Goal: Information Seeking & Learning: Learn about a topic

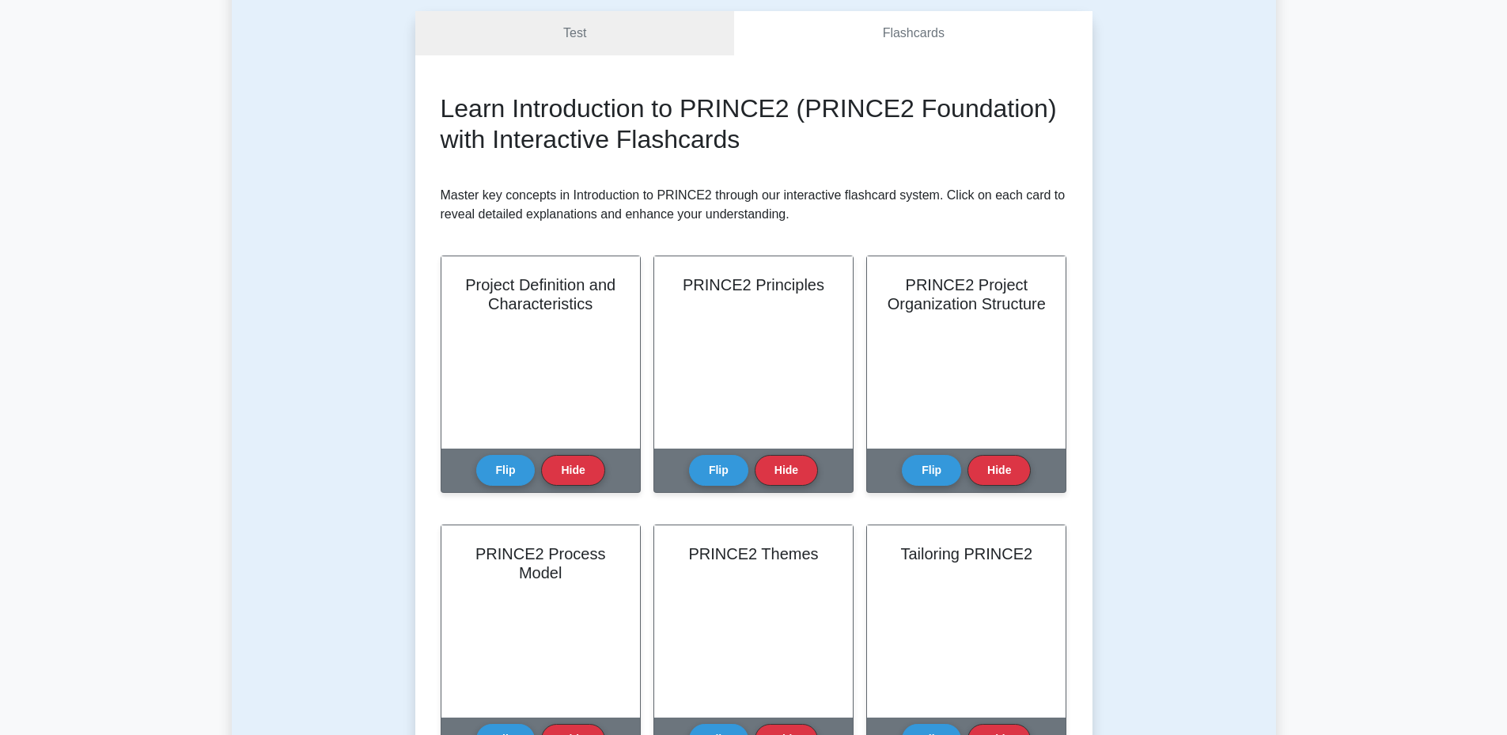
scroll to position [145, 0]
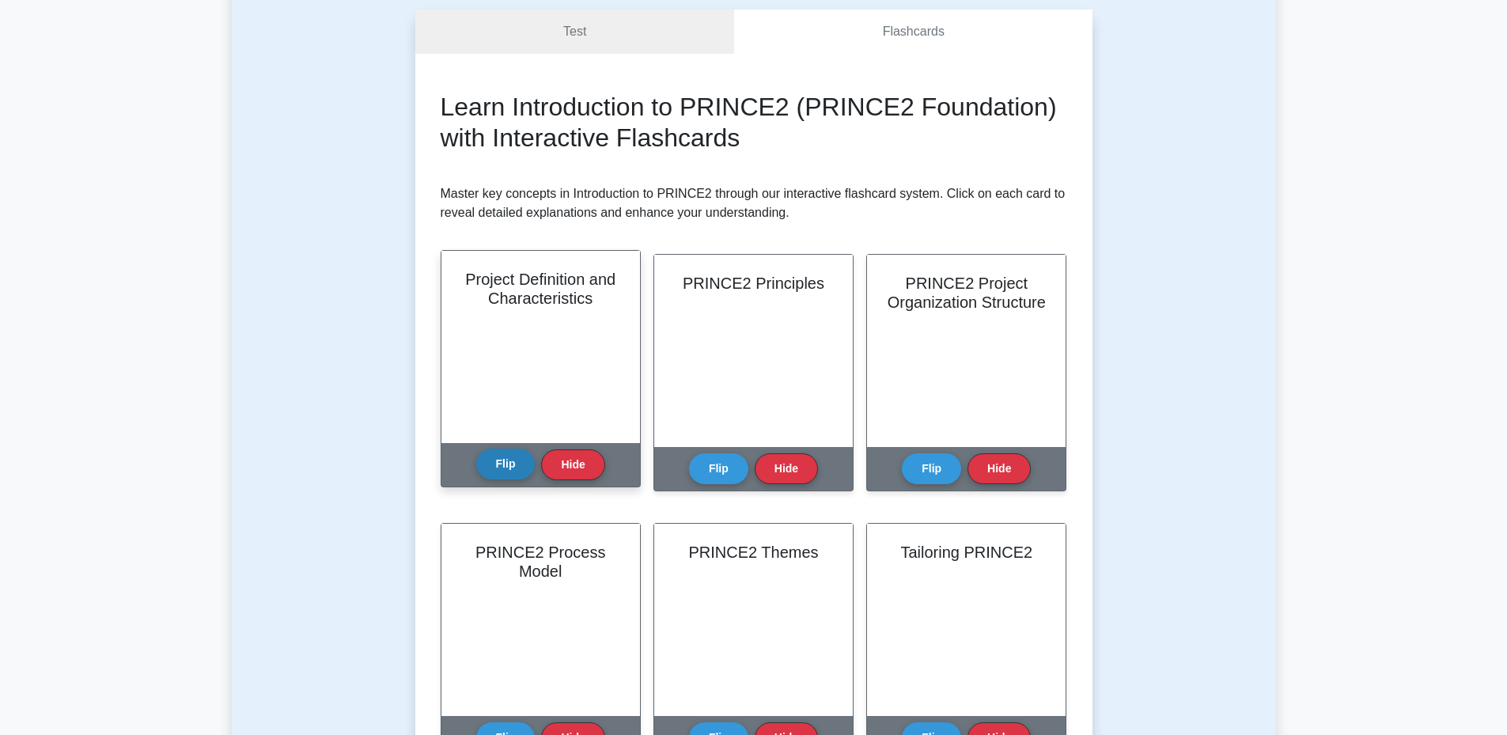
click at [512, 453] on button "Flip" at bounding box center [505, 464] width 59 height 31
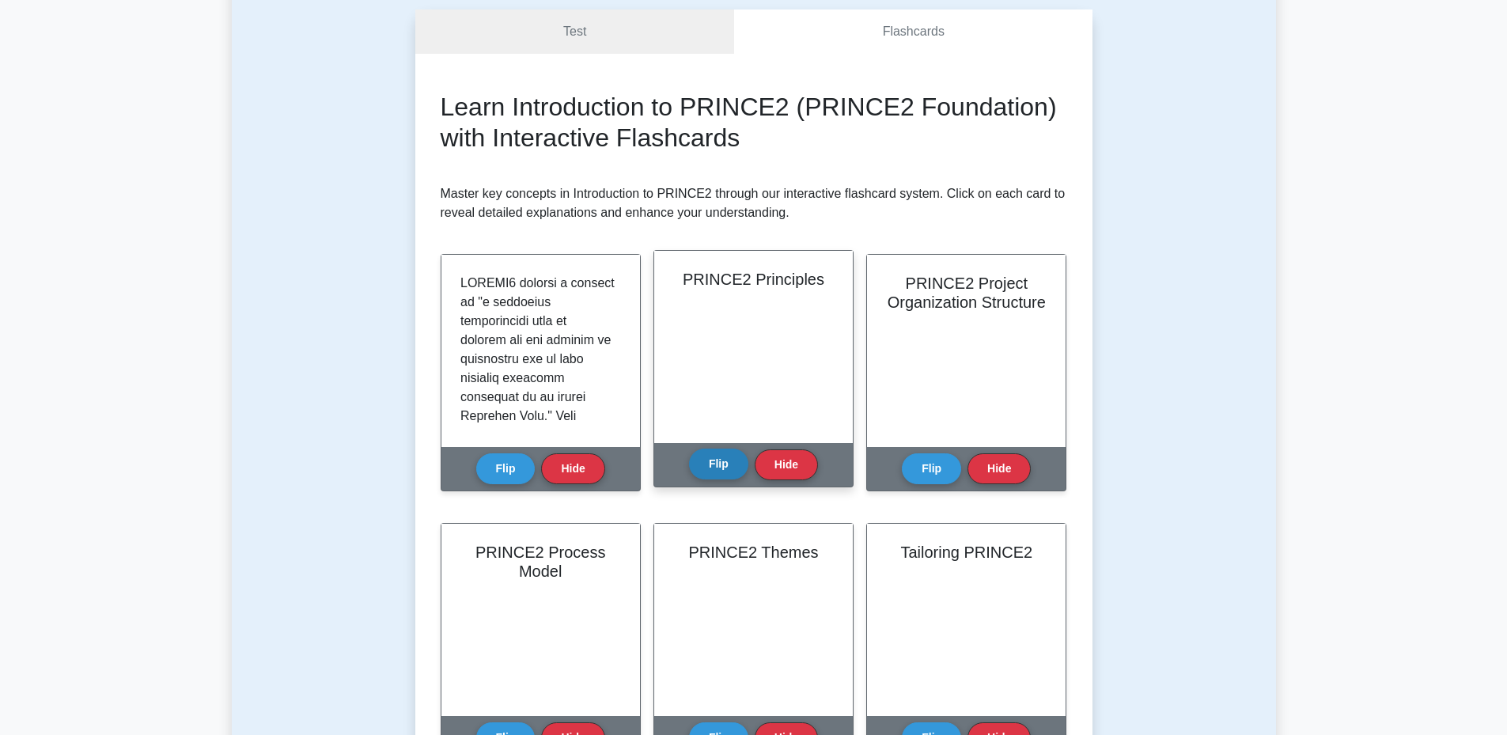
click at [710, 461] on button "Flip" at bounding box center [718, 464] width 59 height 31
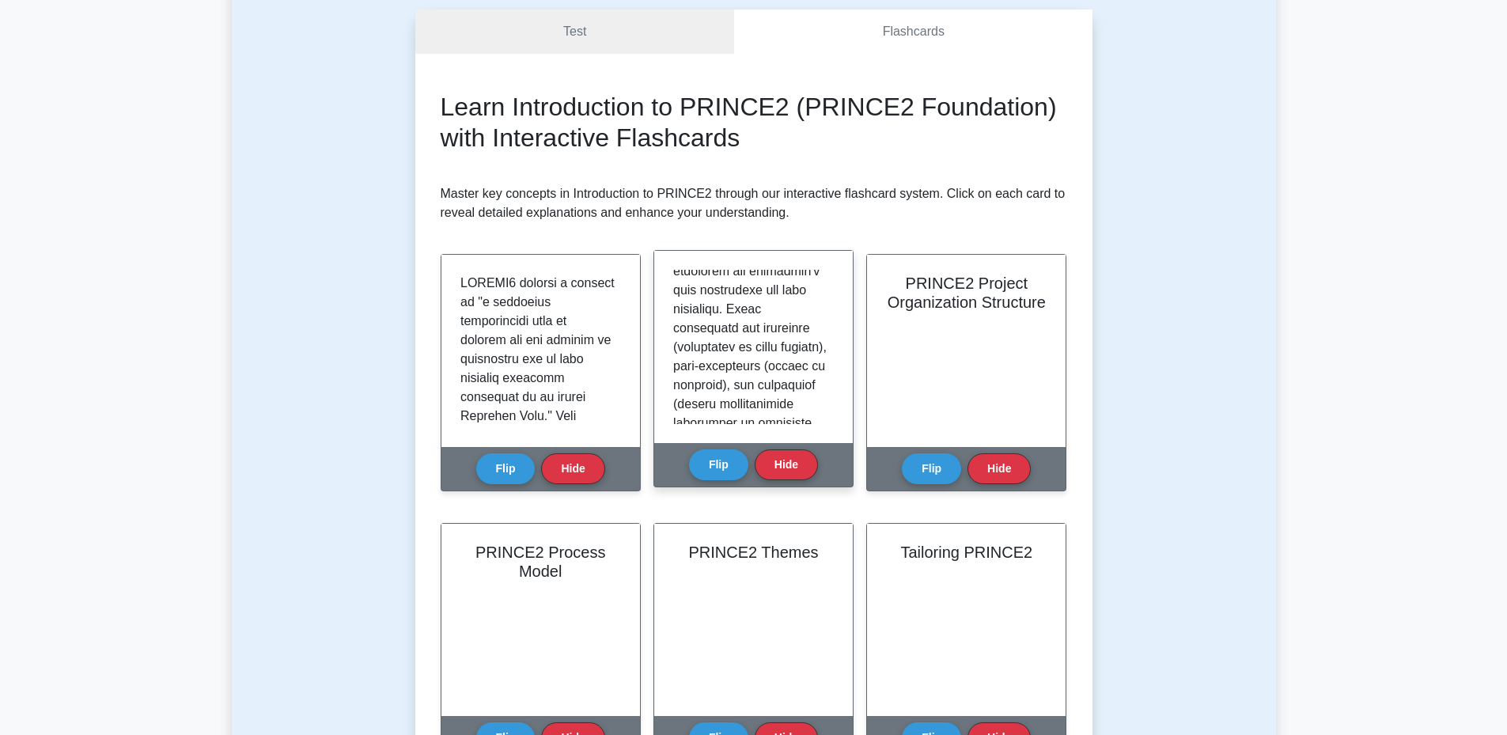
scroll to position [0, 0]
click at [778, 472] on button "Hide" at bounding box center [786, 464] width 63 height 31
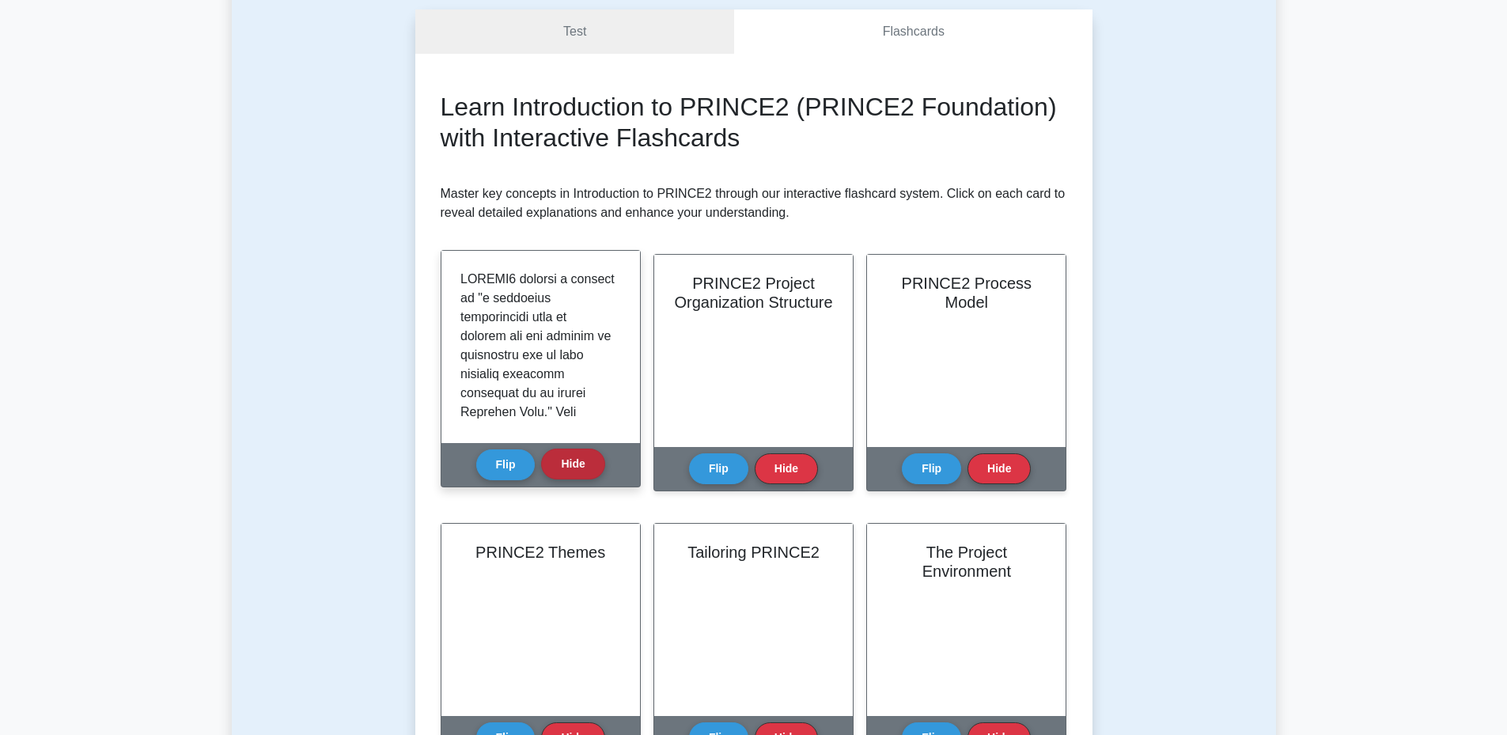
click at [567, 472] on button "Hide" at bounding box center [572, 464] width 63 height 31
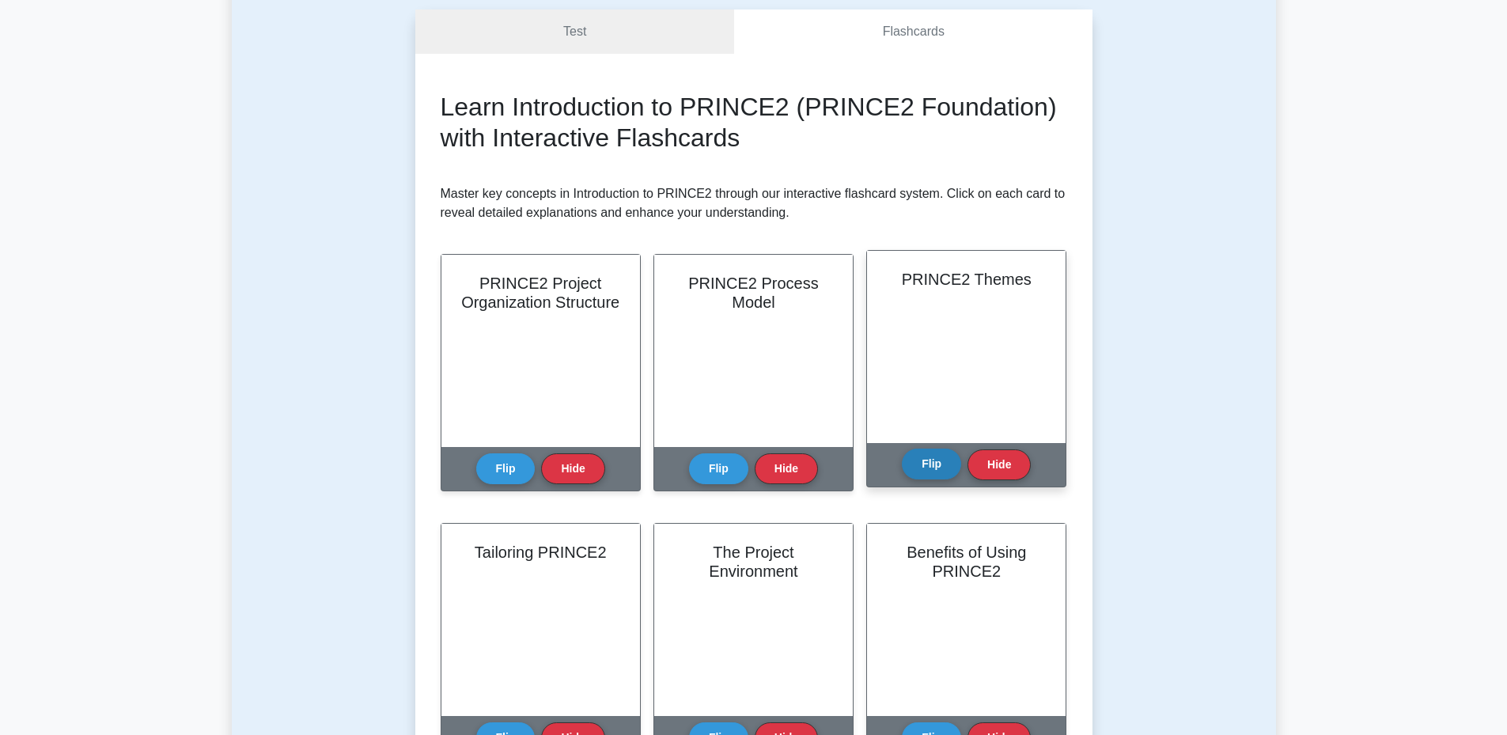
click at [911, 462] on button "Flip" at bounding box center [931, 464] width 59 height 31
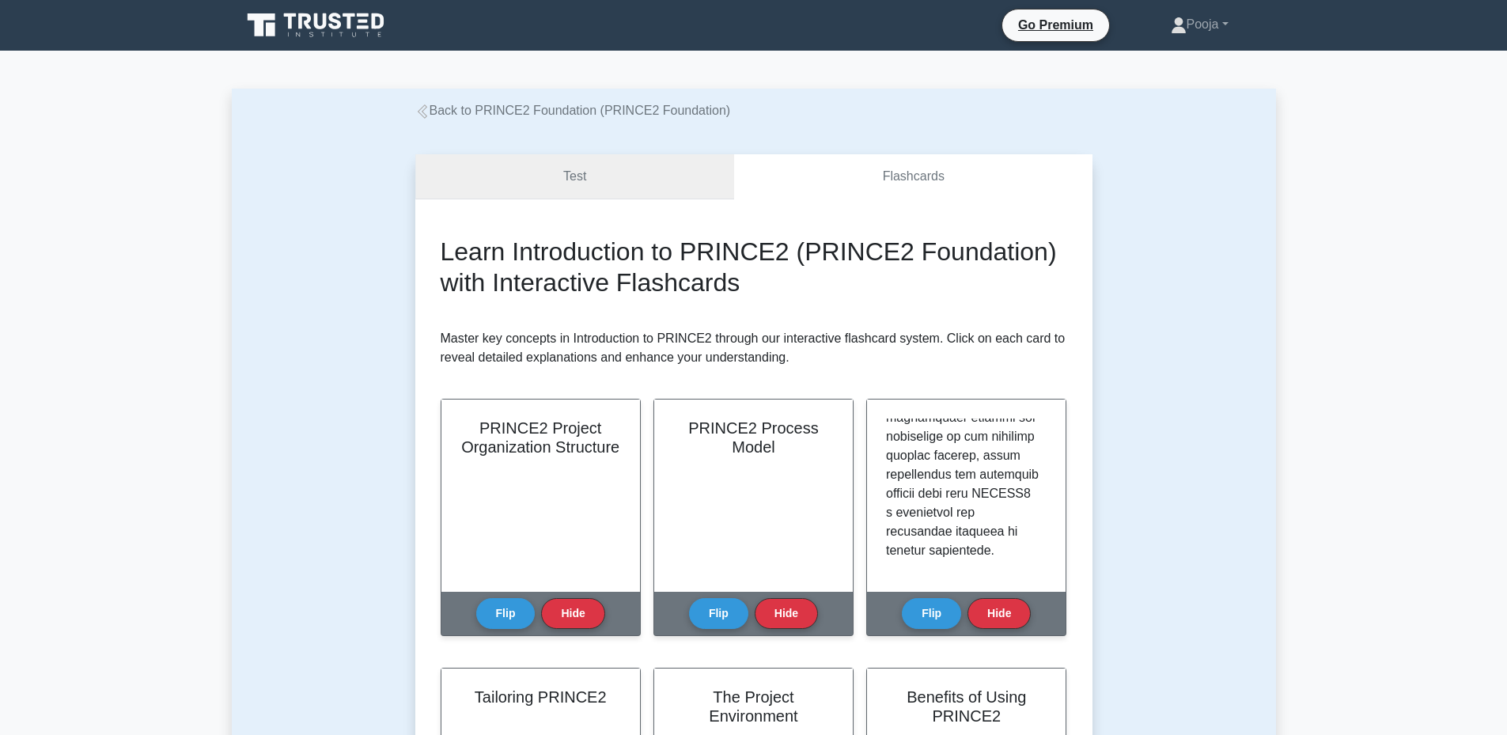
click at [574, 179] on link "Test" at bounding box center [575, 176] width 320 height 45
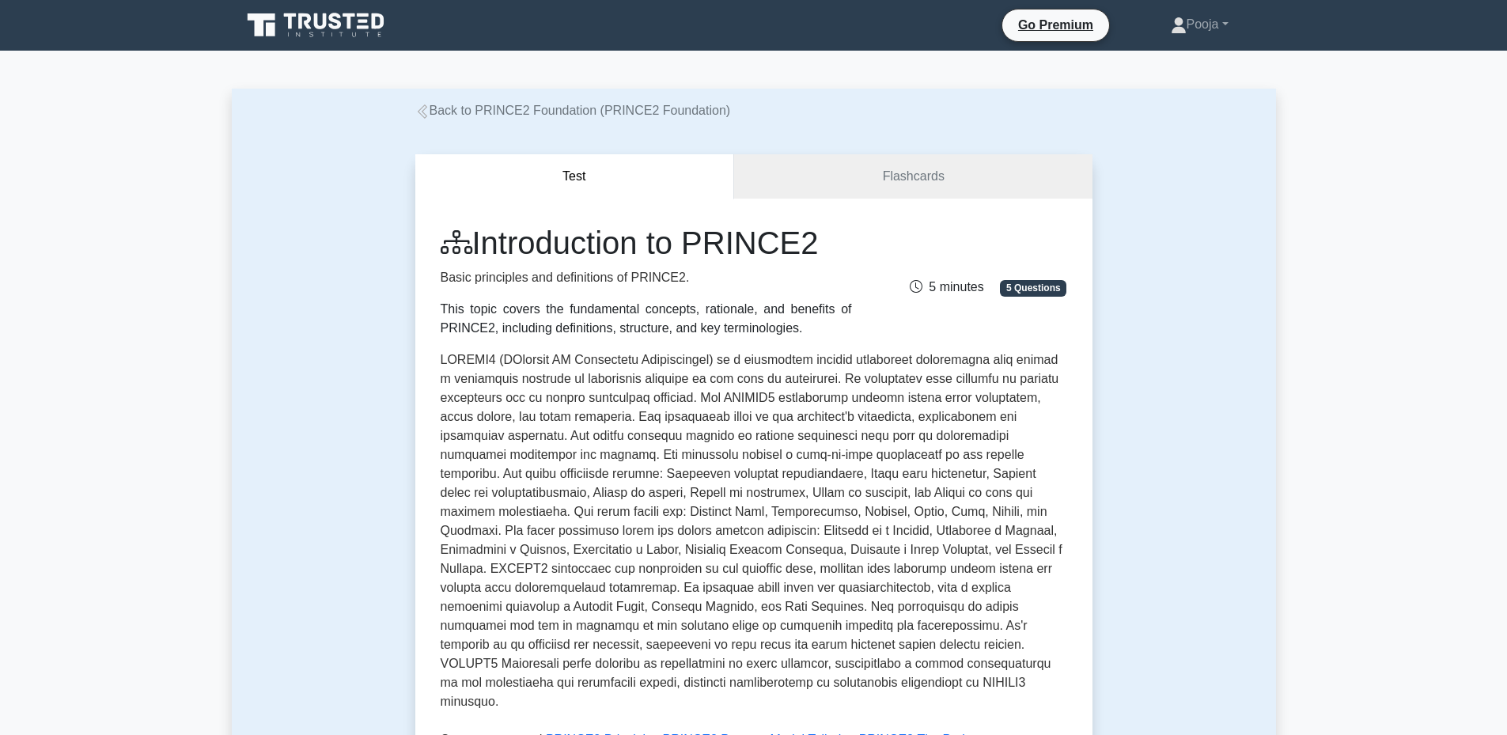
drag, startPoint x: 847, startPoint y: 247, endPoint x: 484, endPoint y: 253, distance: 363.2
click at [484, 253] on h1 "Introduction to PRINCE2" at bounding box center [646, 243] width 411 height 38
copy h1 "Introduction to PRINCE2"
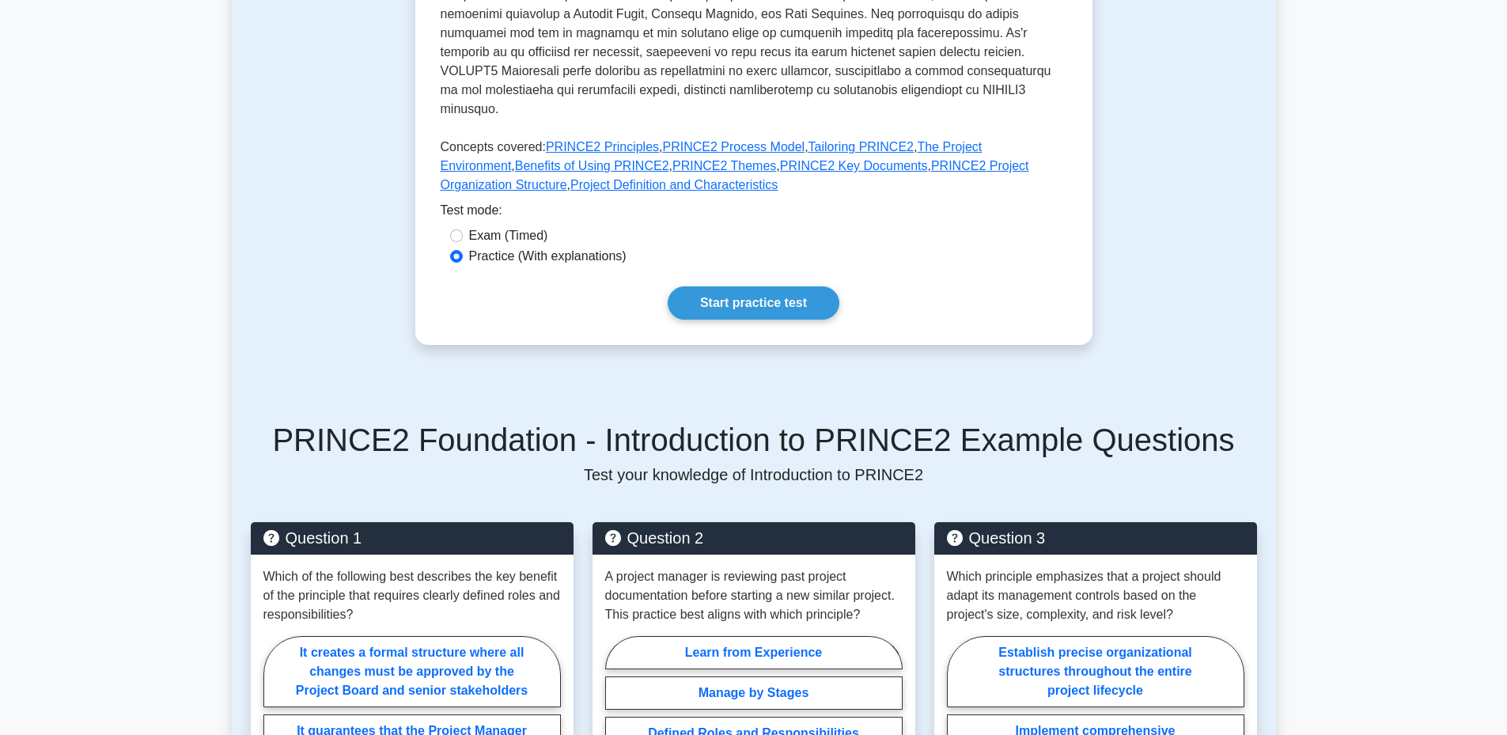
scroll to position [529, 0]
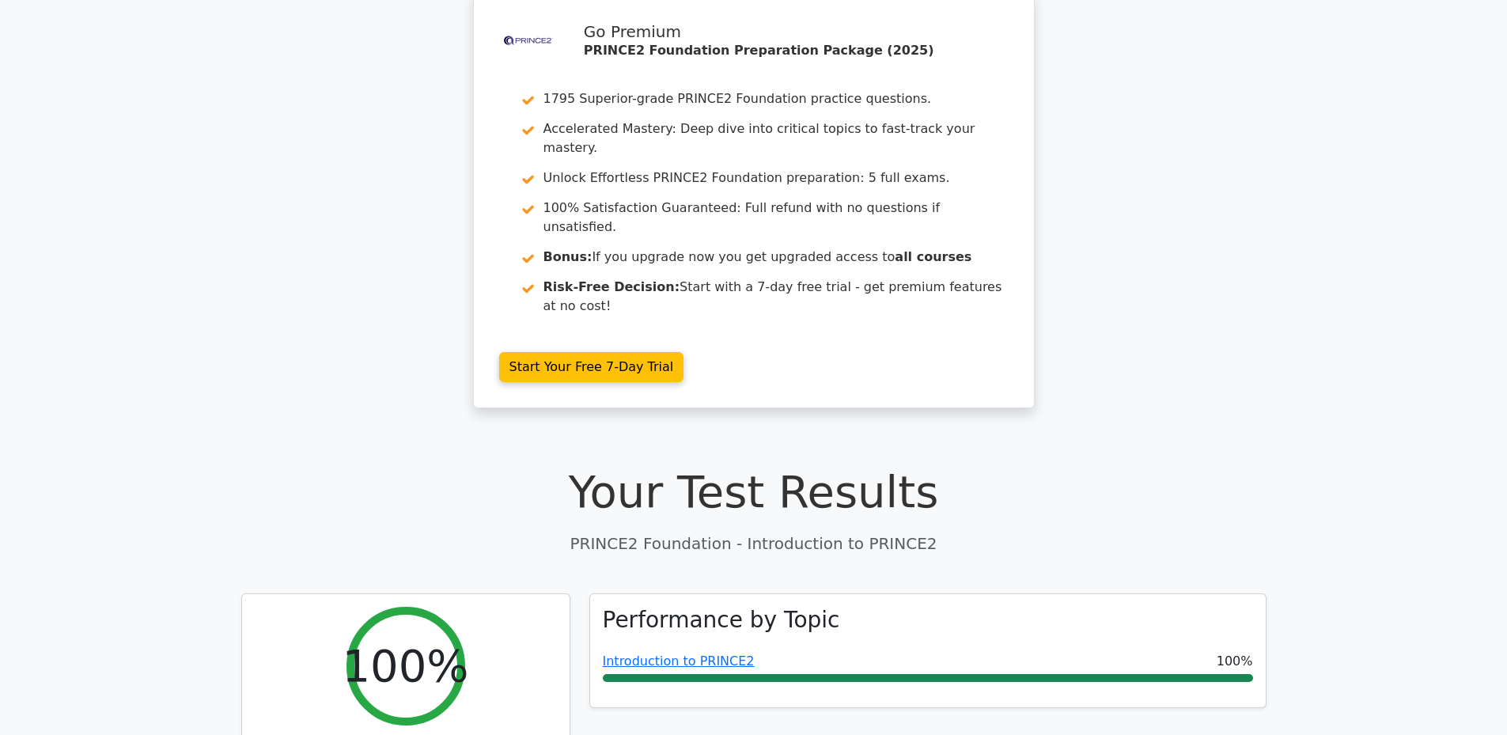
scroll to position [69, 0]
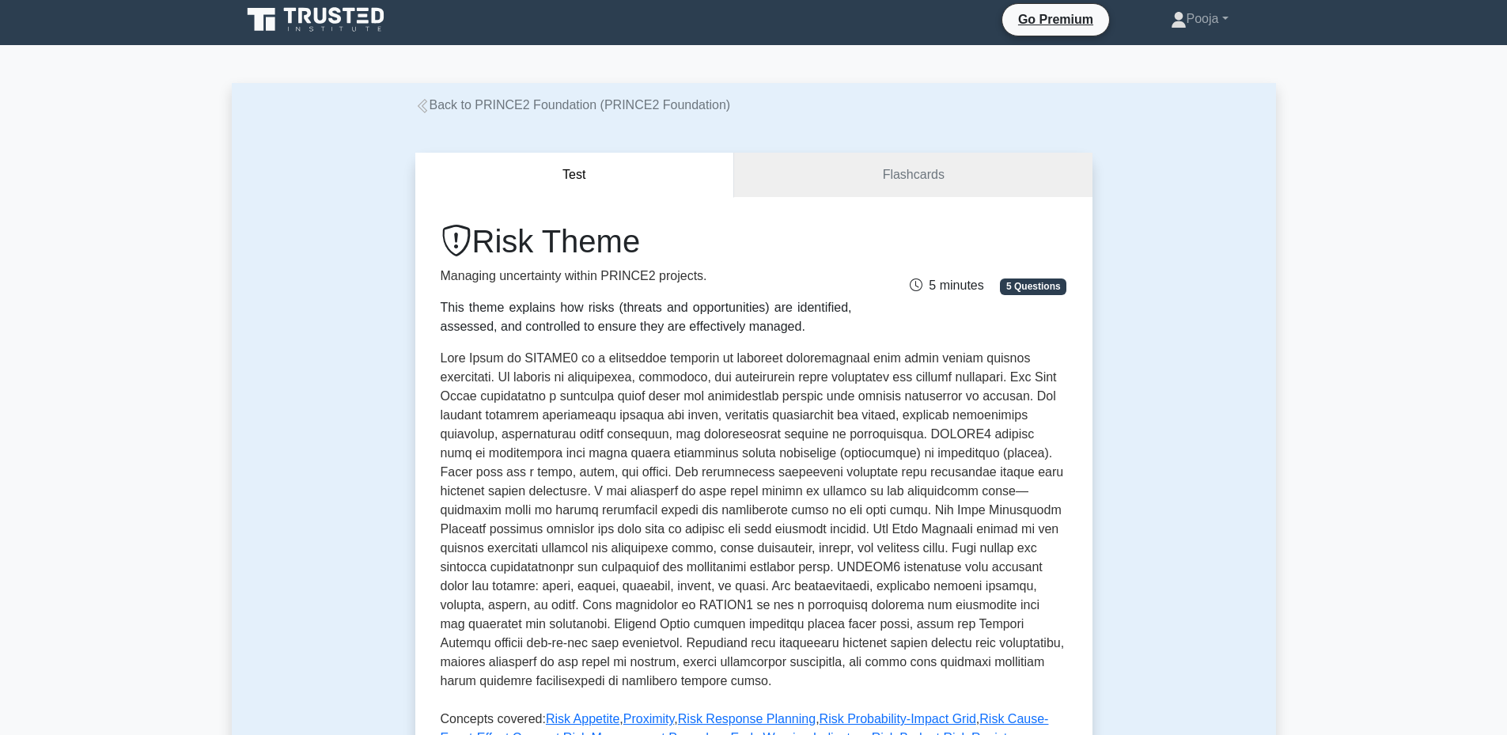
scroll to position [6, 0]
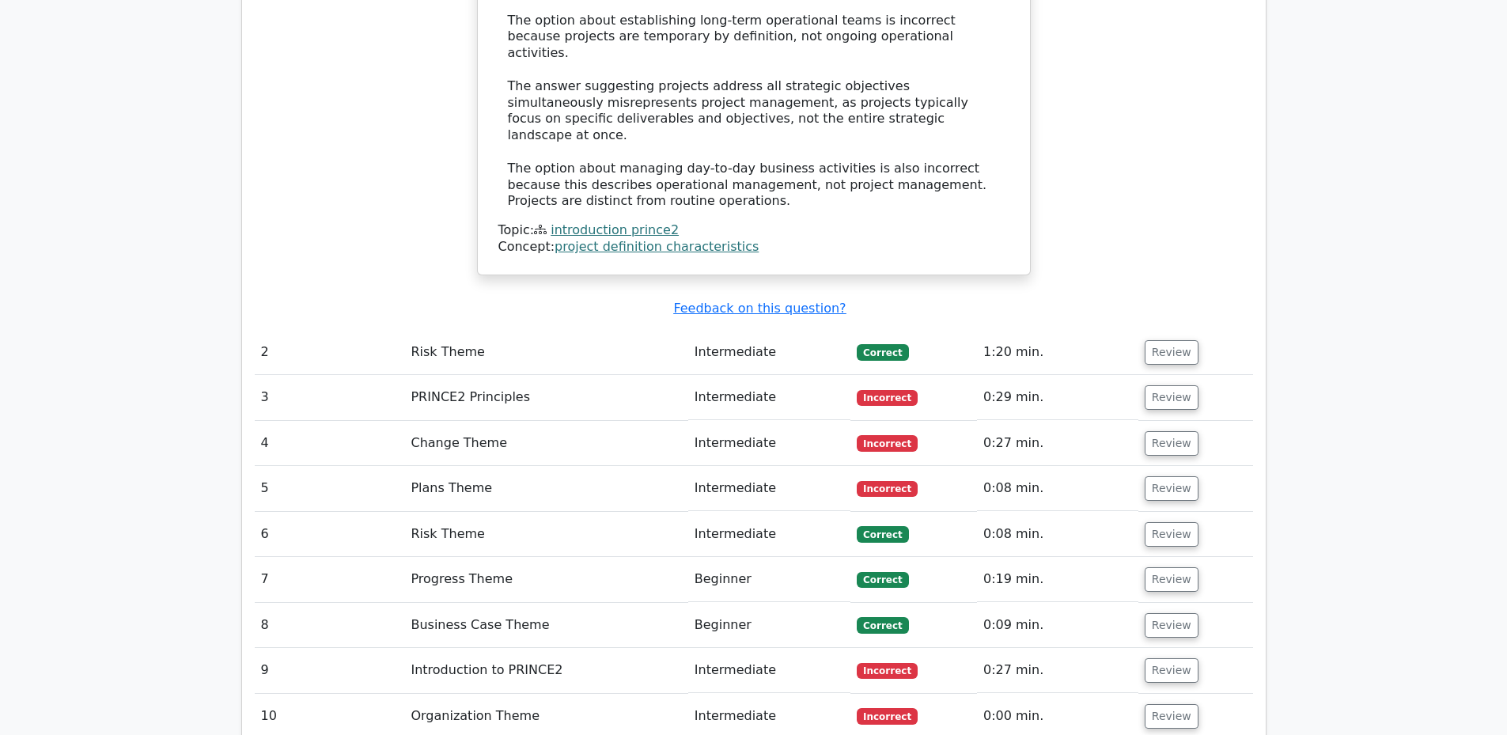
scroll to position [1912, 0]
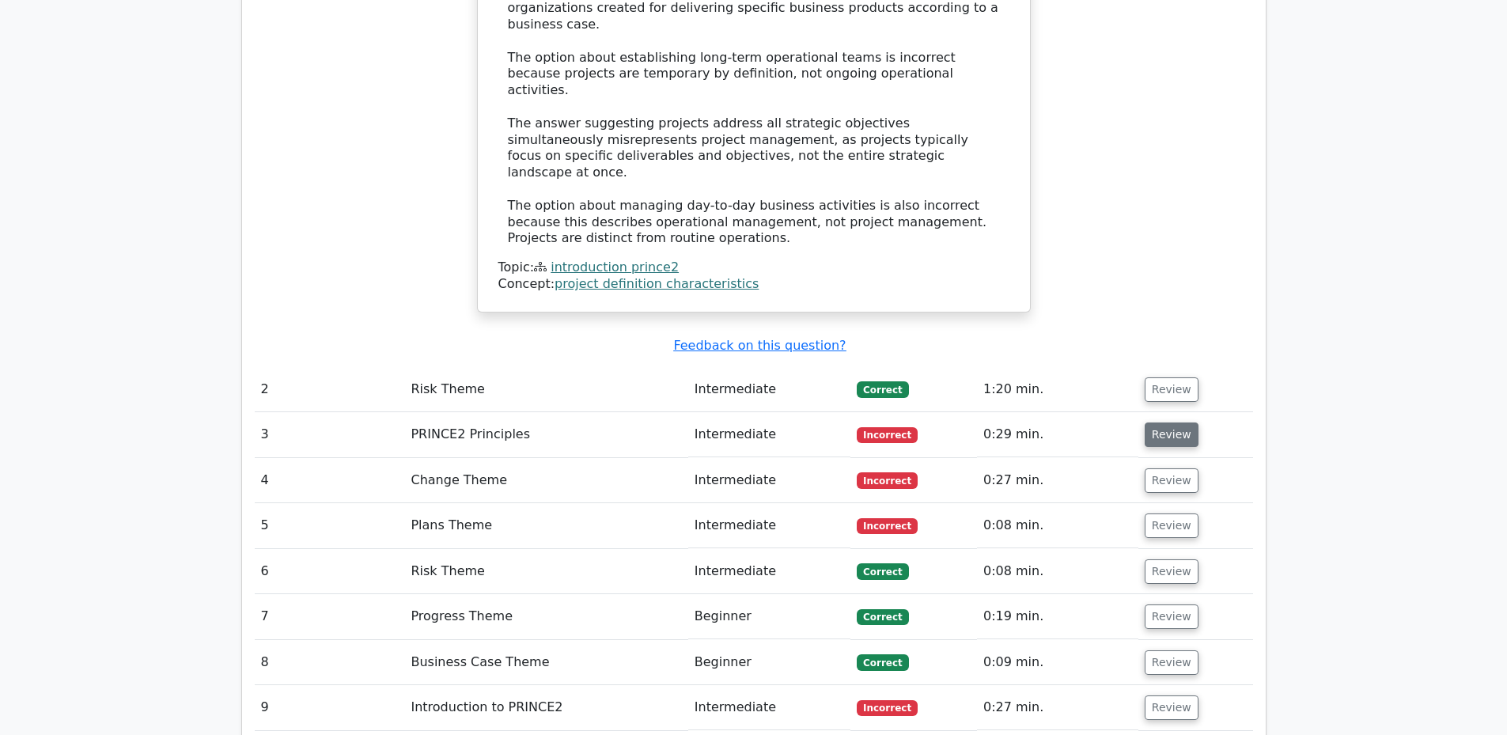
click at [1169, 422] on button "Review" at bounding box center [1172, 434] width 54 height 25
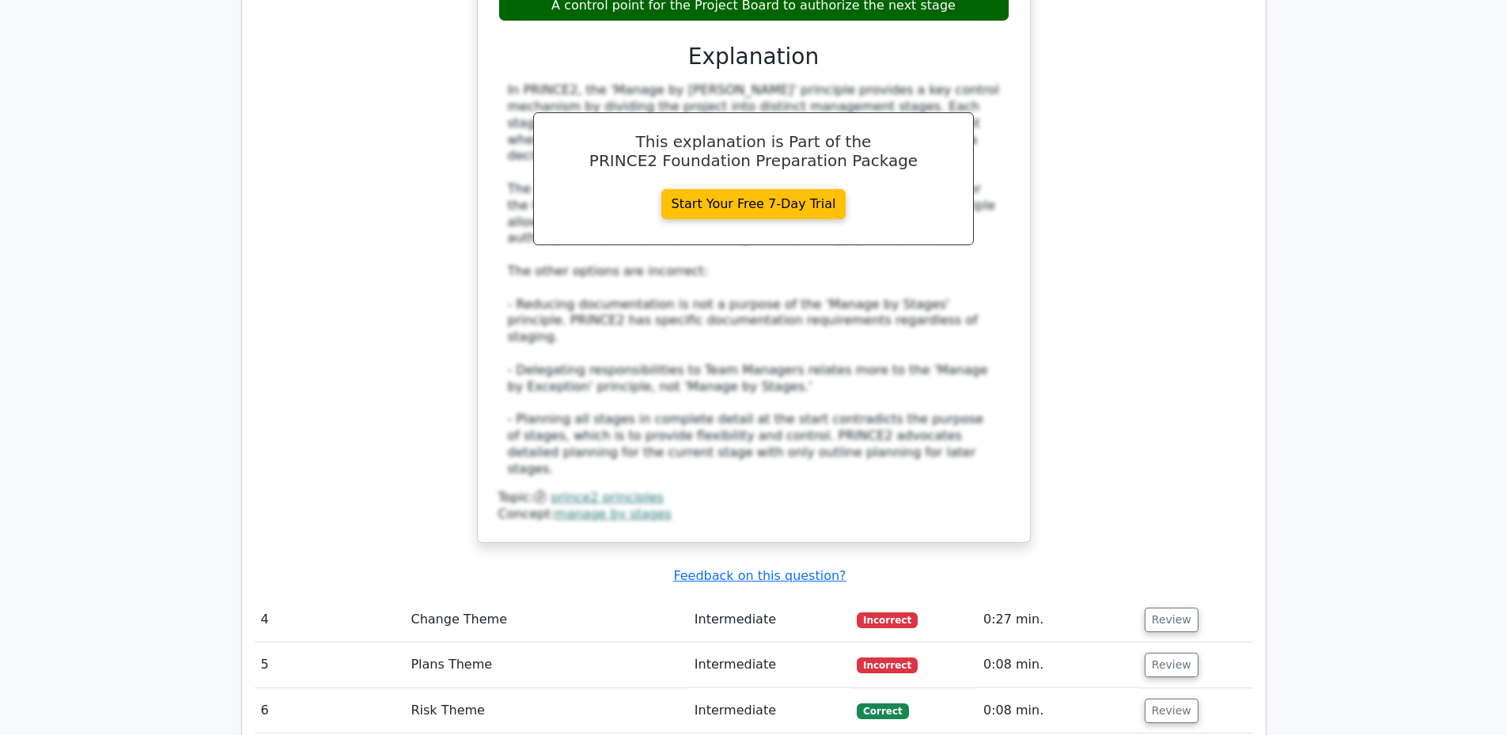
scroll to position [2663, 0]
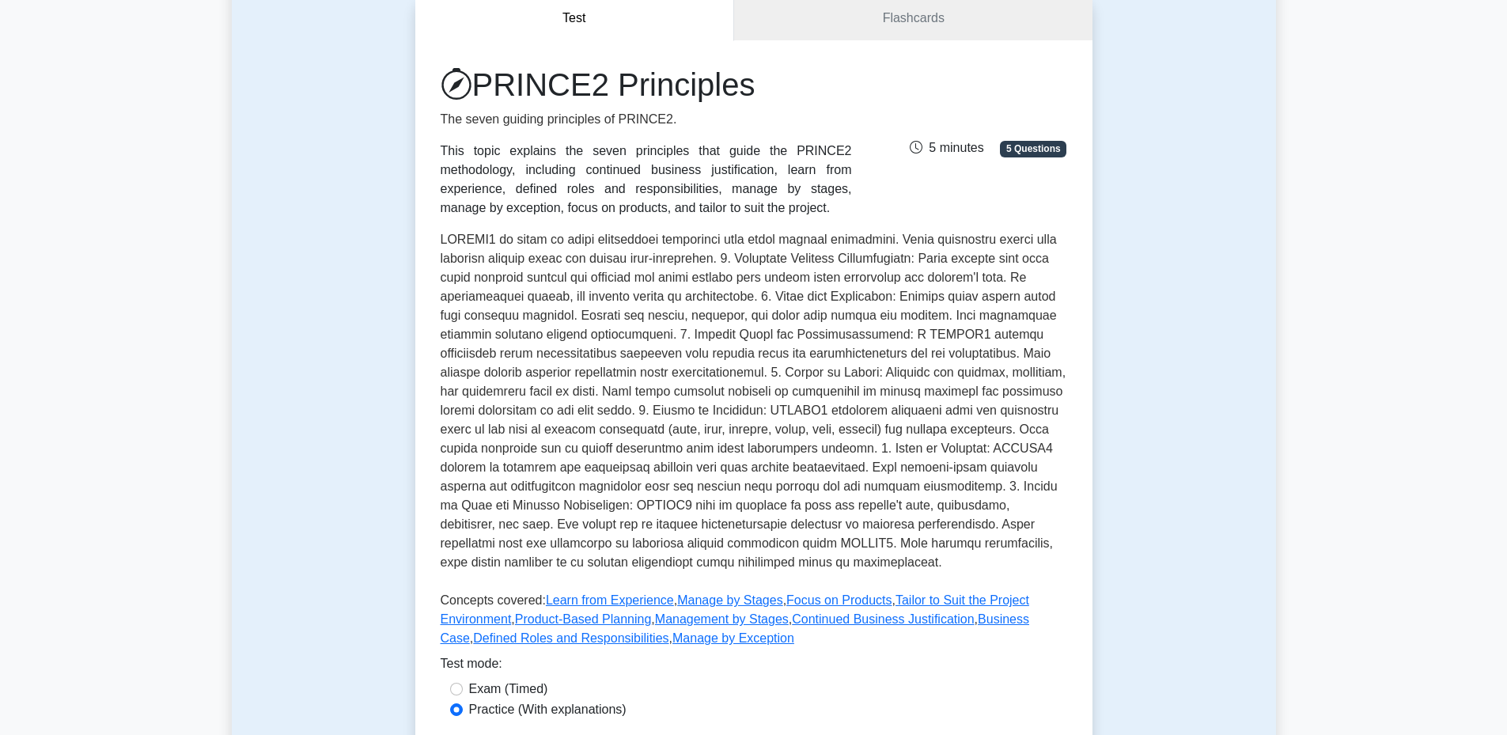
scroll to position [165, 0]
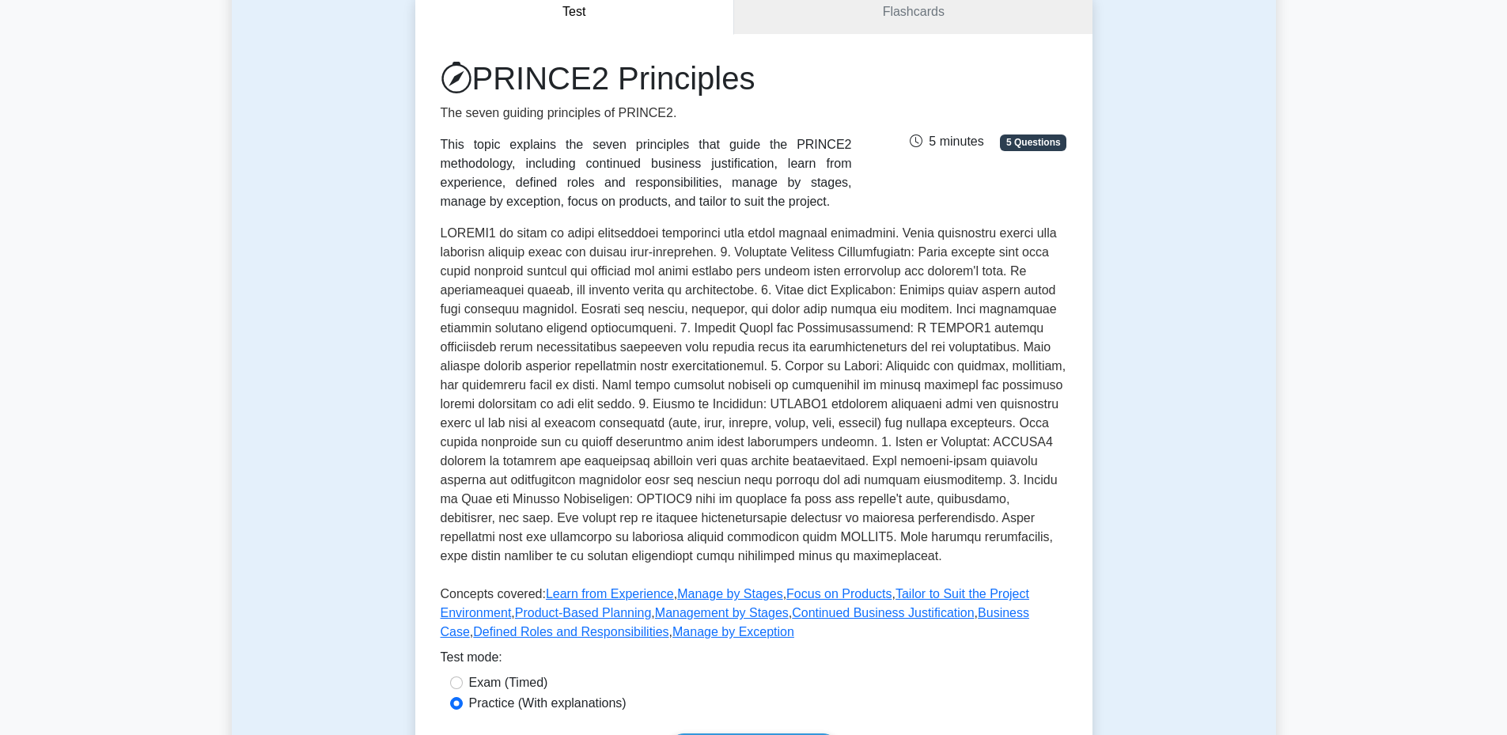
drag, startPoint x: 479, startPoint y: 74, endPoint x: 789, endPoint y: 76, distance: 310.1
click at [789, 76] on h1 "PRINCE2 Principles" at bounding box center [646, 78] width 411 height 38
copy h1 "PRINCE2 Principles"
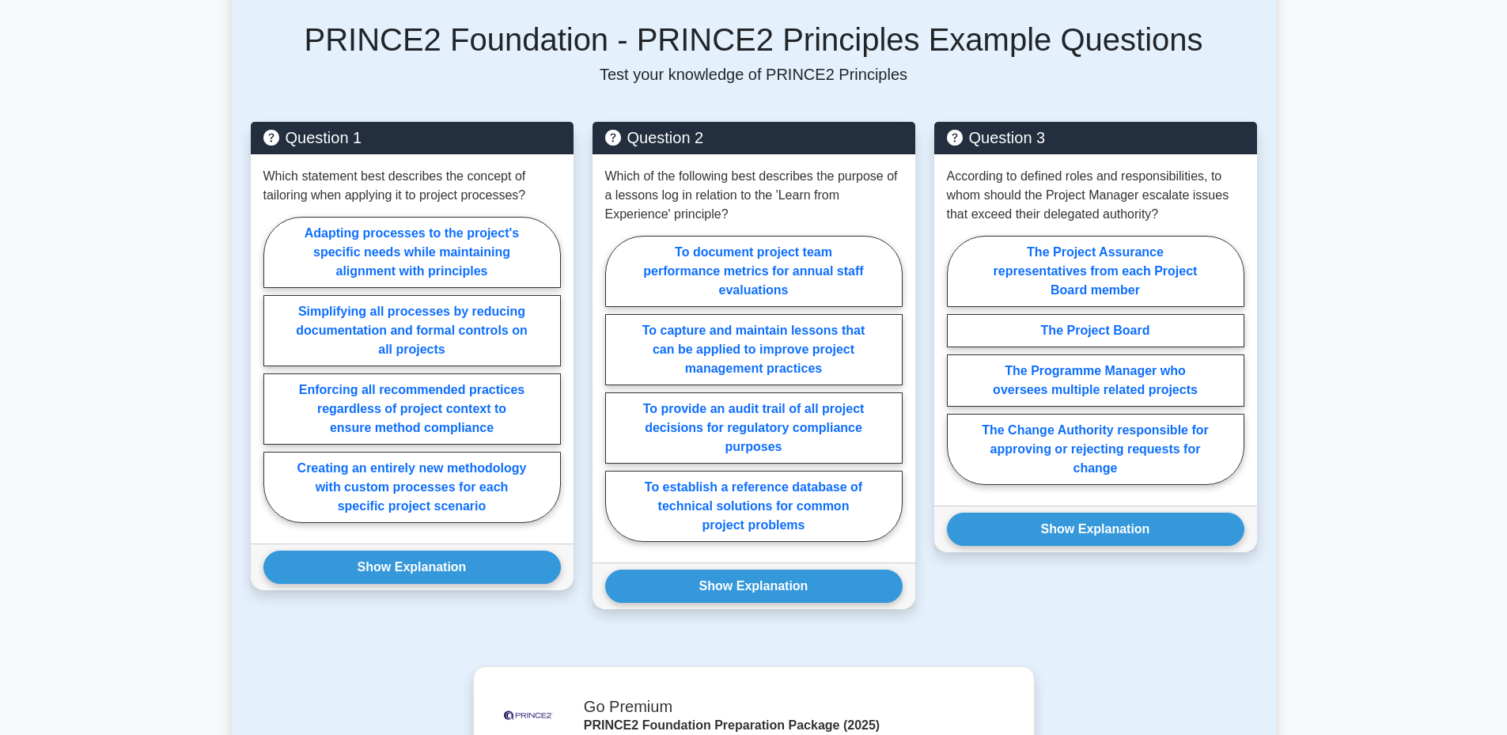
scroll to position [1013, 0]
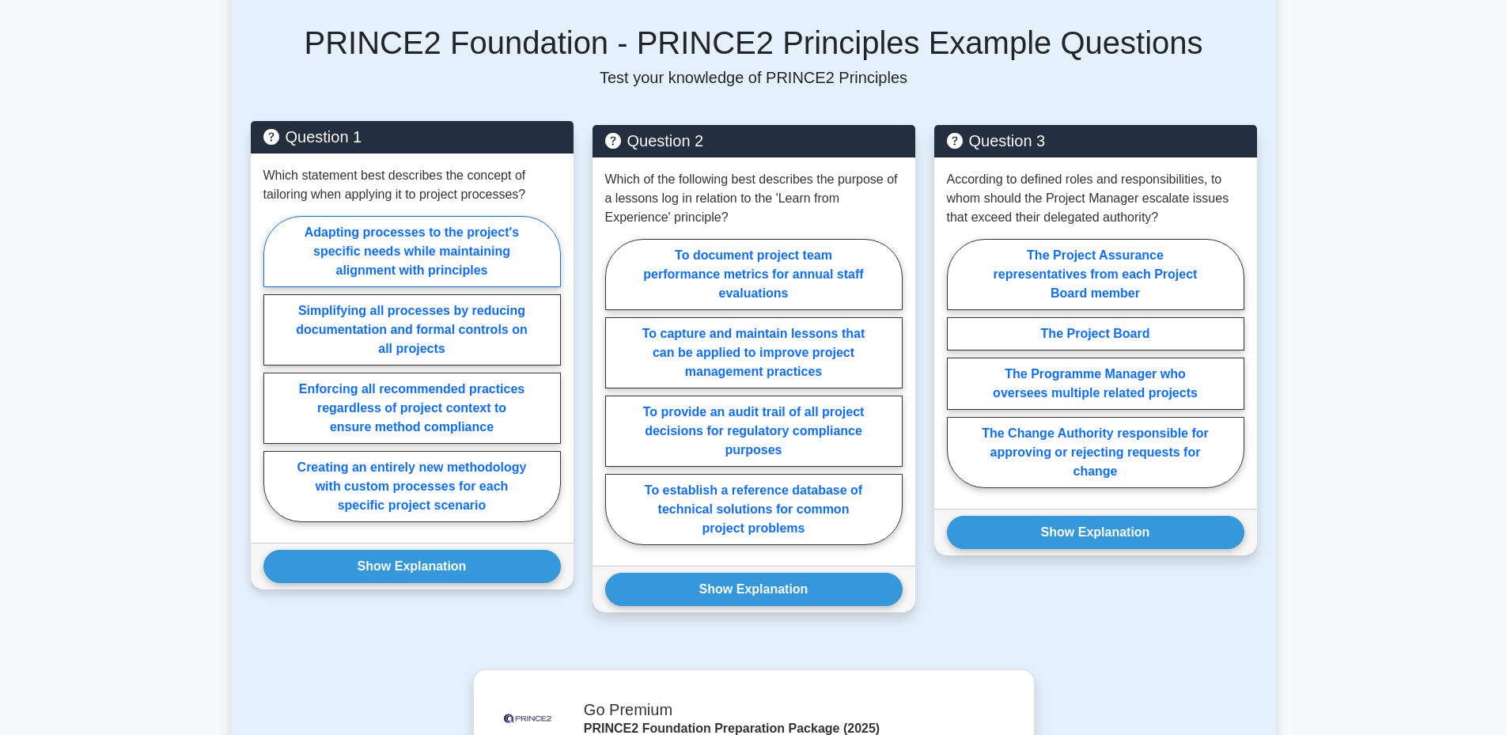
click at [384, 272] on label "Adapting processes to the project's specific needs while maintaining alignment …" at bounding box center [411, 251] width 297 height 71
click at [274, 369] on input "Adapting processes to the project's specific needs while maintaining alignment …" at bounding box center [268, 374] width 10 height 10
radio input "true"
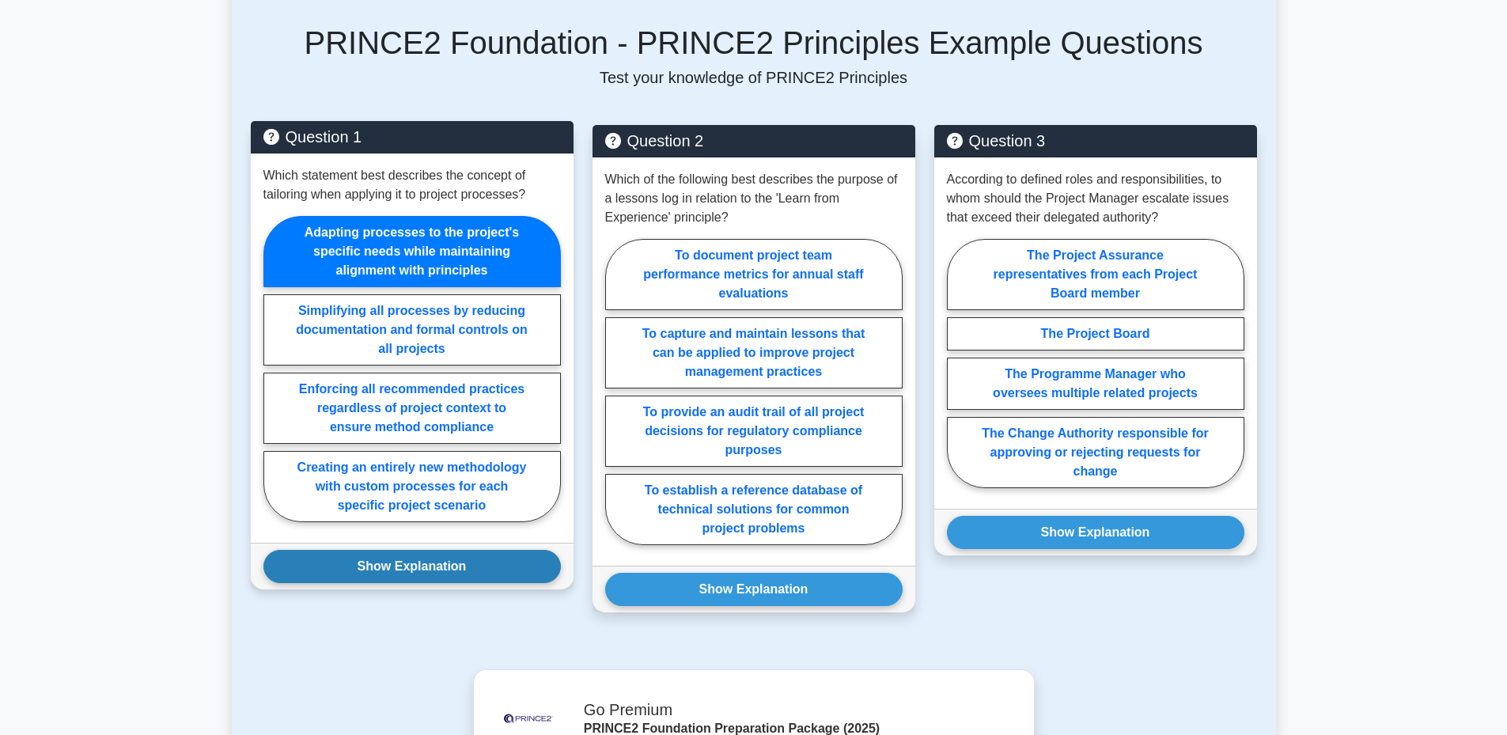
click at [400, 566] on button "Show Explanation" at bounding box center [411, 566] width 297 height 33
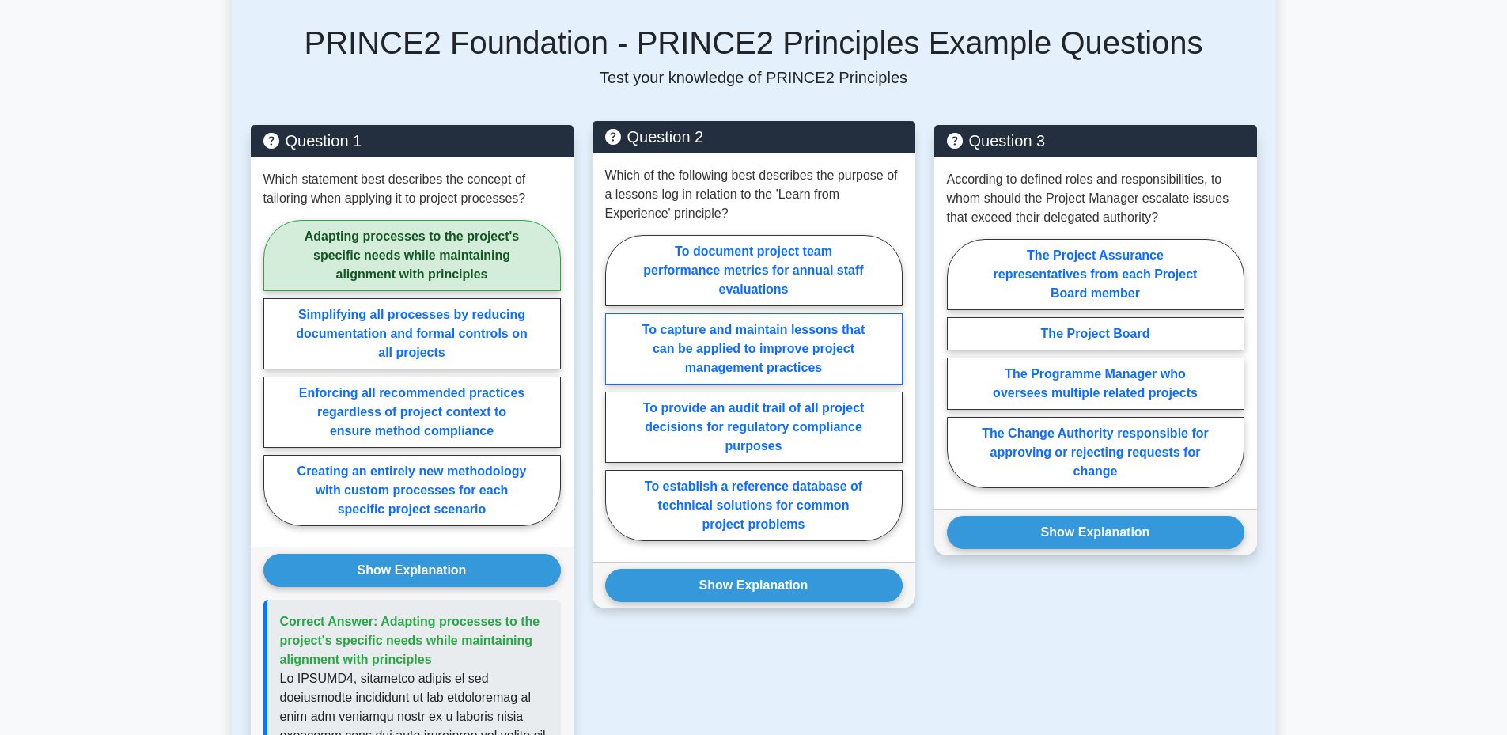
click at [733, 362] on label "To capture and maintain lessons that can be applied to improve project manageme…" at bounding box center [753, 348] width 297 height 71
click at [616, 388] on input "To capture and maintain lessons that can be applied to improve project manageme…" at bounding box center [610, 393] width 10 height 10
radio input "true"
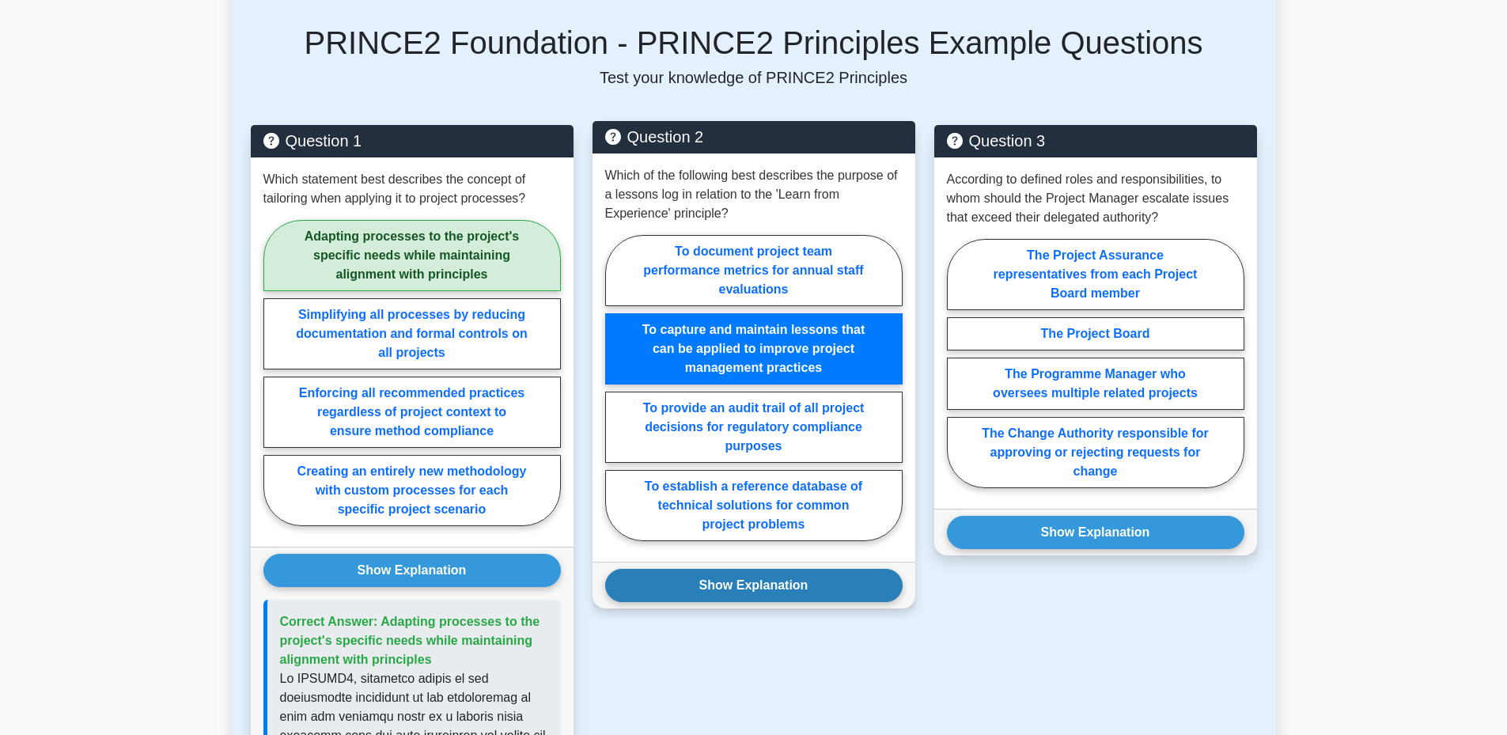
click at [737, 585] on button "Show Explanation" at bounding box center [753, 585] width 297 height 33
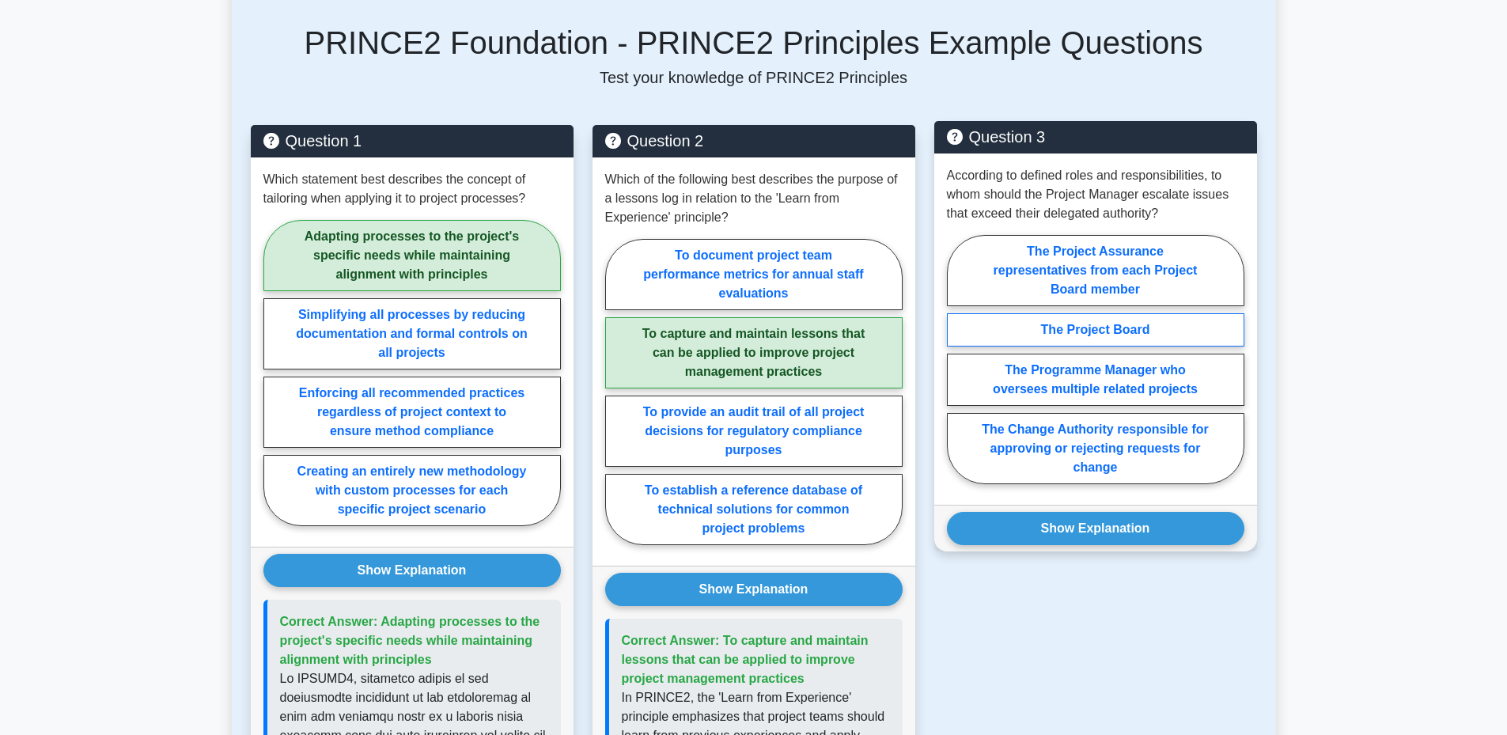
click at [1073, 329] on label "The Project Board" at bounding box center [1095, 329] width 297 height 33
click at [957, 359] on input "The Project Board" at bounding box center [952, 364] width 10 height 10
radio input "true"
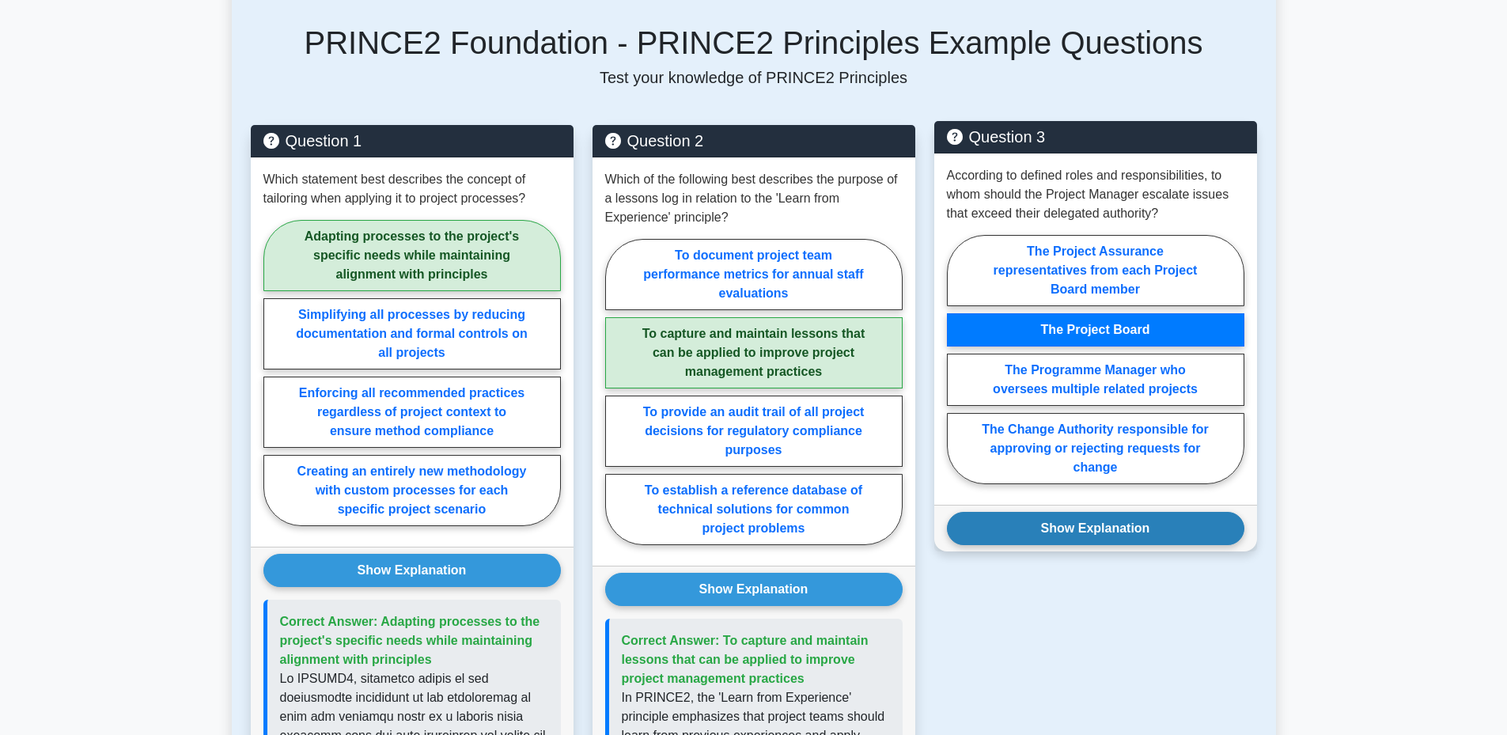
click at [1083, 540] on button "Show Explanation" at bounding box center [1095, 528] width 297 height 33
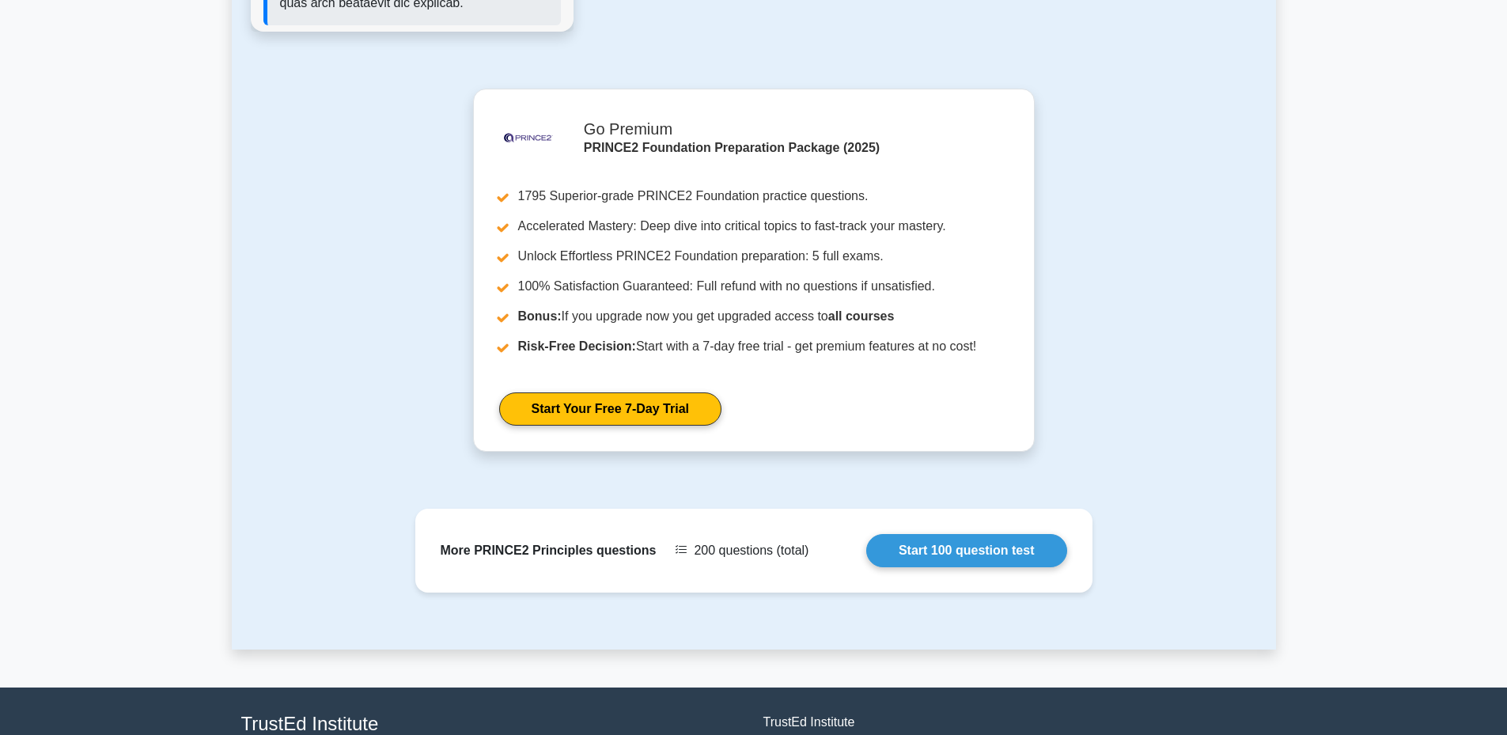
scroll to position [2284, 0]
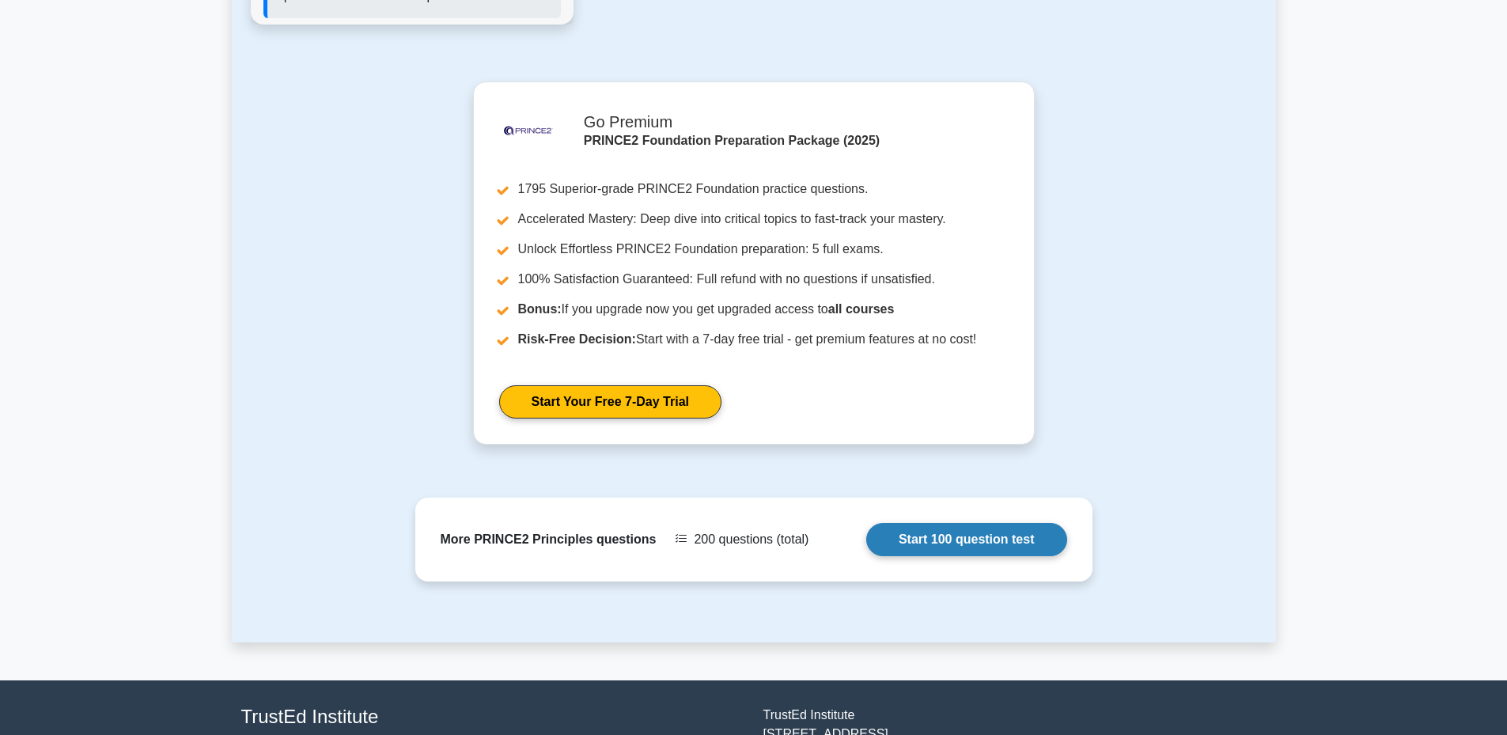
click at [1002, 523] on link "Start 100 question test" at bounding box center [966, 539] width 201 height 33
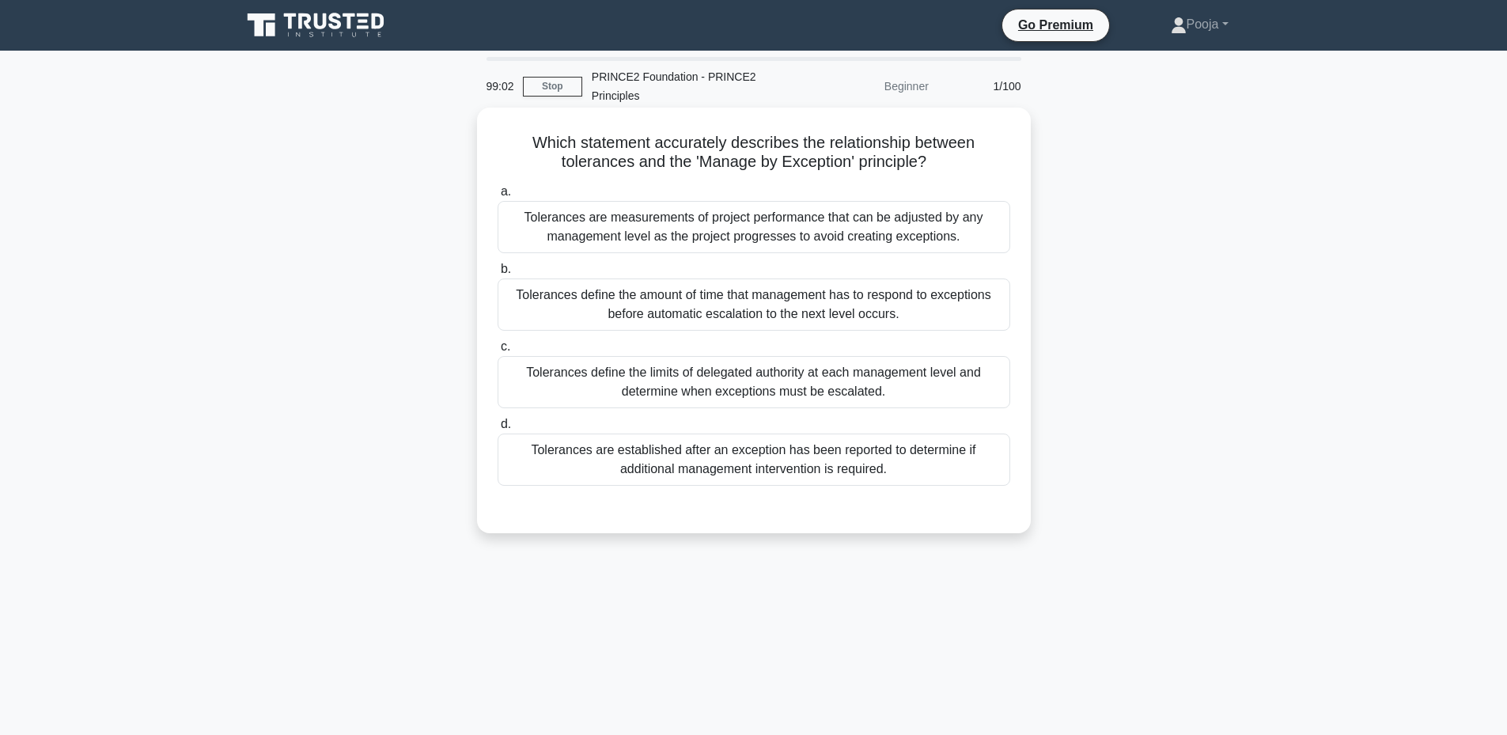
click at [670, 450] on div "Tolerances are established after an exception has been reported to determine if…" at bounding box center [754, 460] width 513 height 52
click at [498, 430] on input "d. Tolerances are established after an exception has been reported to determine…" at bounding box center [498, 424] width 0 height 10
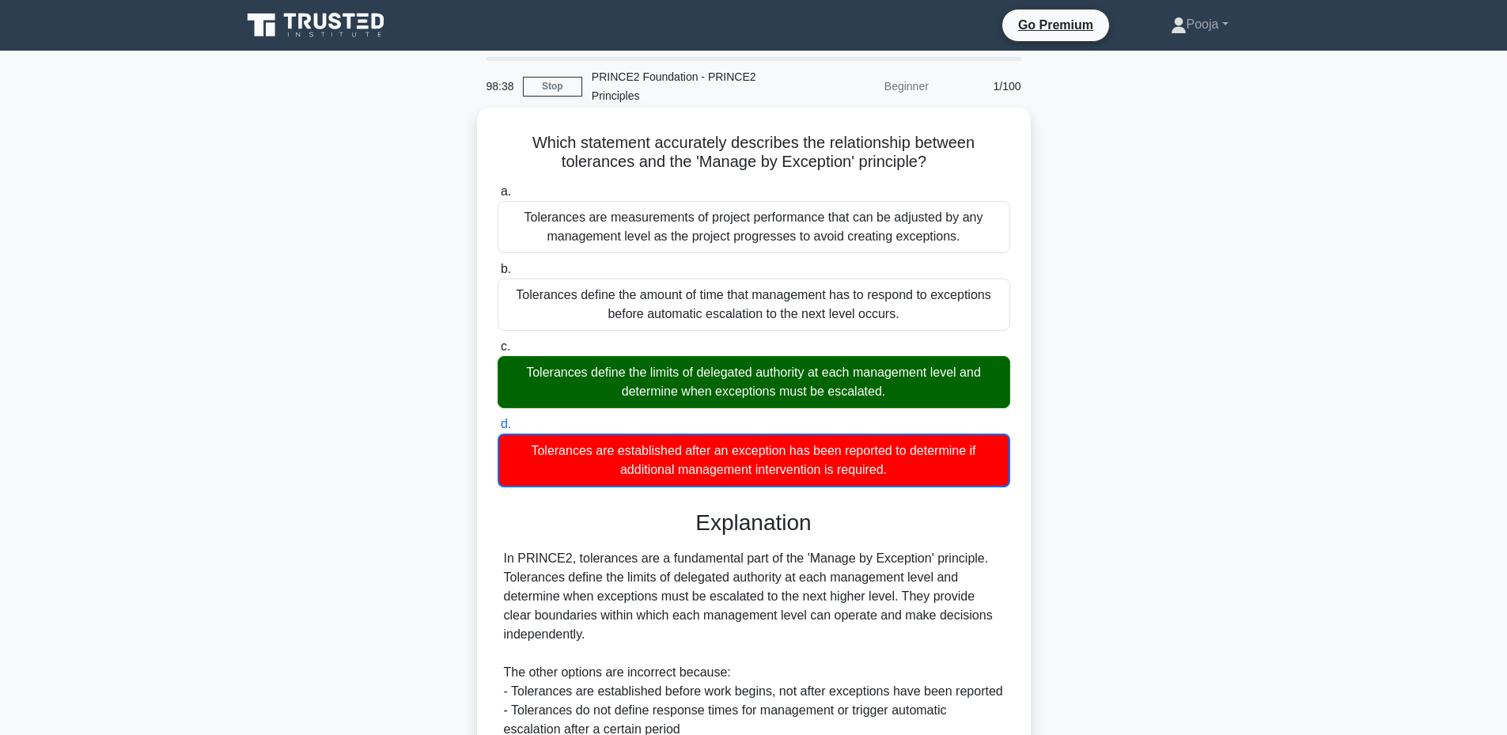
drag, startPoint x: 525, startPoint y: 141, endPoint x: 912, endPoint y: 471, distance: 508.4
click at [912, 471] on div "Which statement accurately describes the relationship between tolerances and th…" at bounding box center [753, 508] width 541 height 789
copy div "Which statement accurately describes the relationship between tolerances and th…"
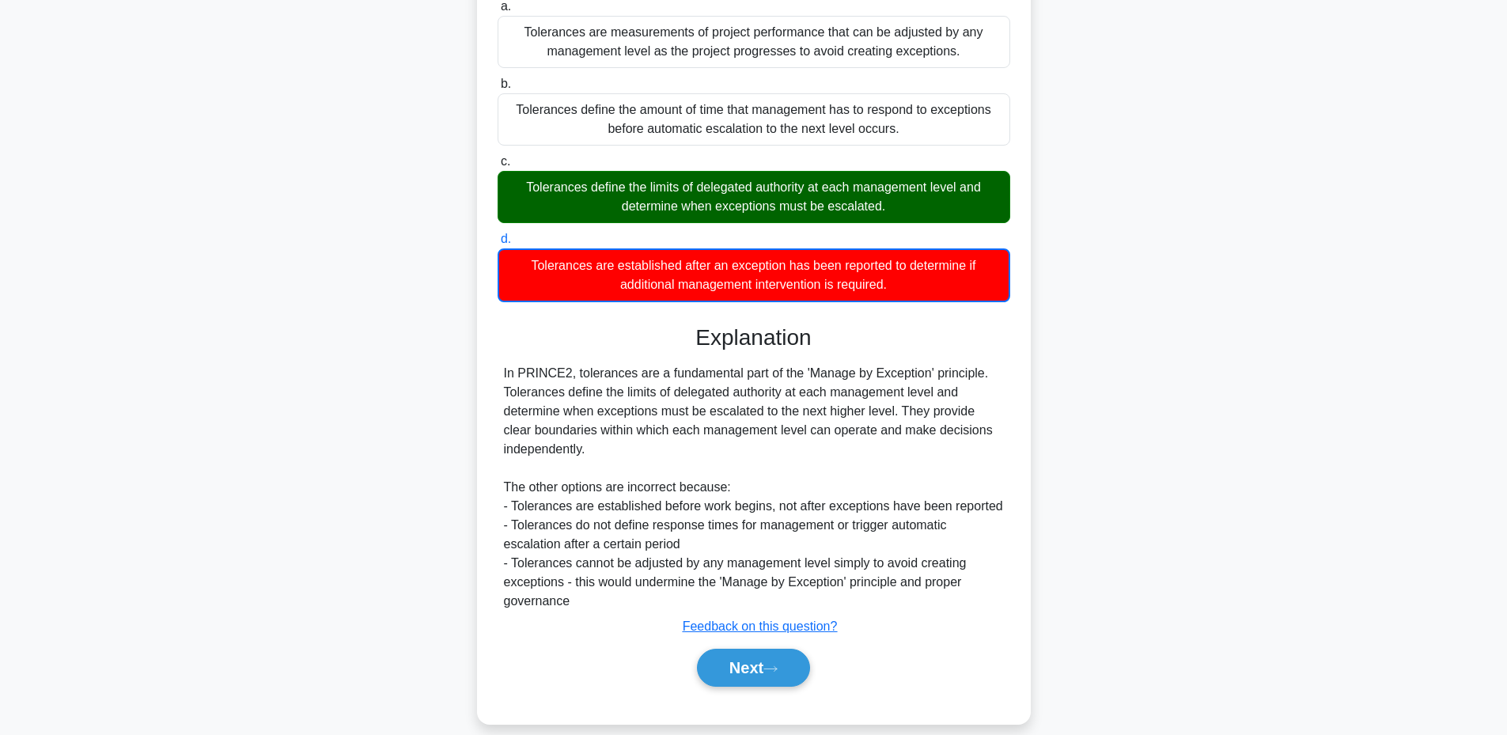
scroll to position [191, 0]
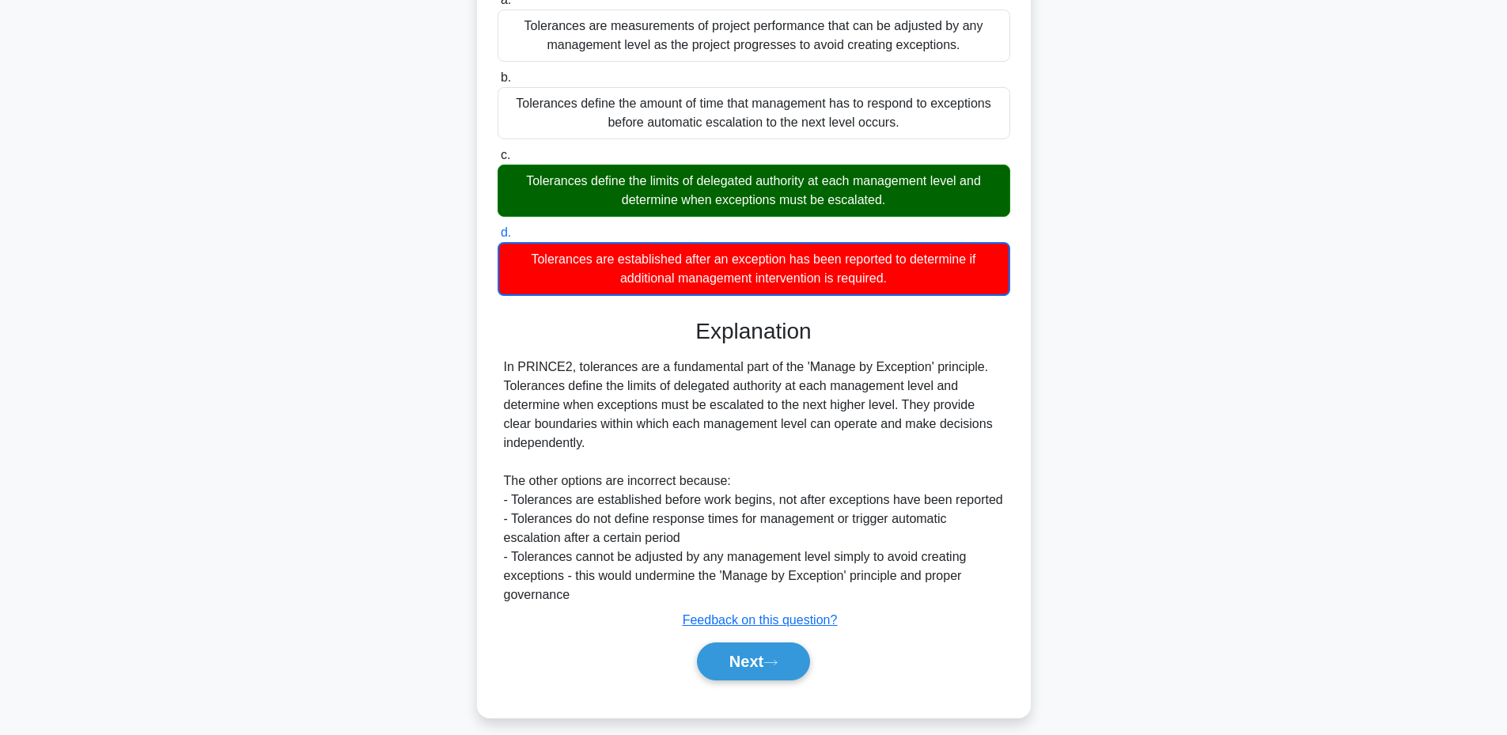
drag, startPoint x: 574, startPoint y: 437, endPoint x: 502, endPoint y: 367, distance: 100.2
click at [502, 367] on div "In PRINCE2, tolerances are a fundamental part of the 'Manage by Exception' prin…" at bounding box center [754, 481] width 513 height 247
copy div "In PRINCE2, tolerances are a fundamental part of the 'Manage by Exception' prin…"
click at [748, 667] on button "Next" at bounding box center [753, 661] width 113 height 38
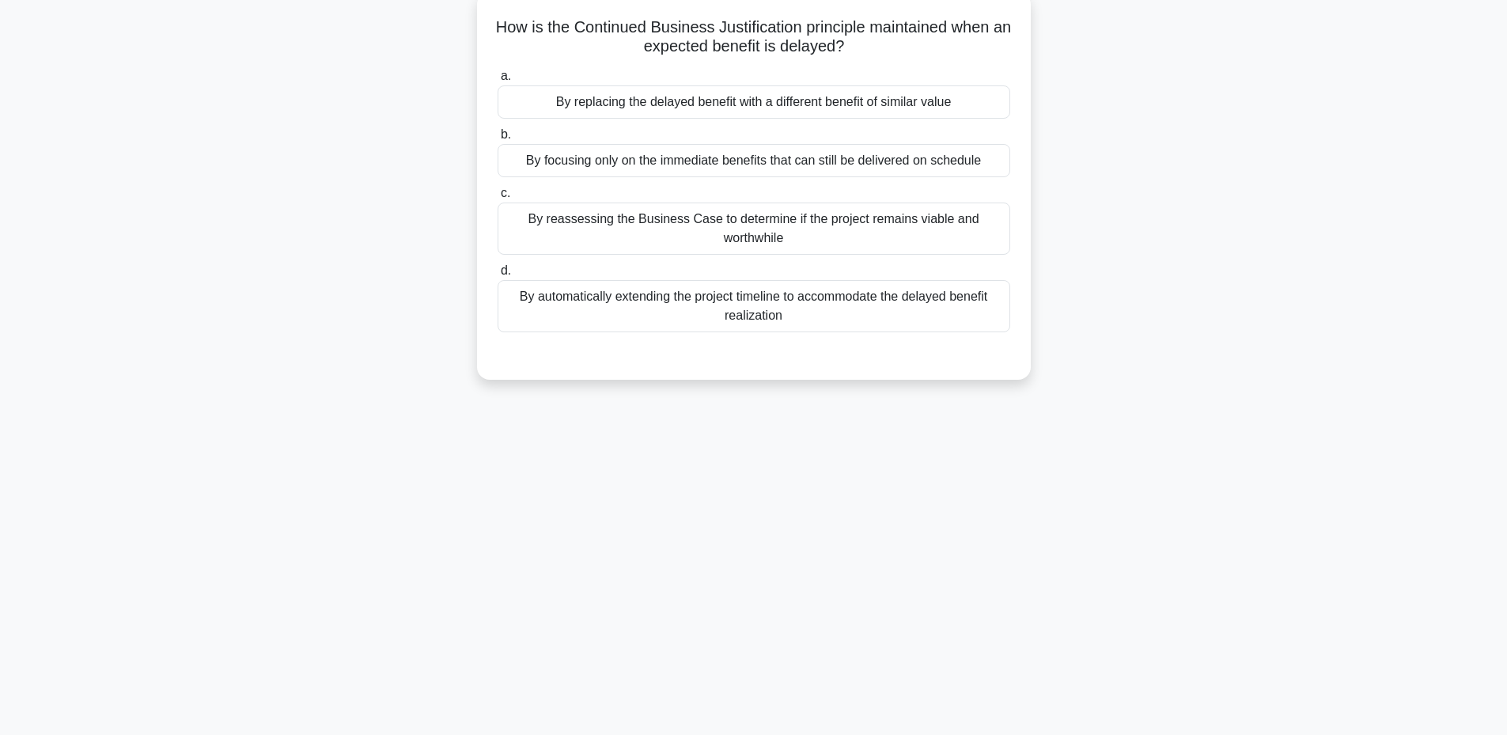
scroll to position [119, 0]
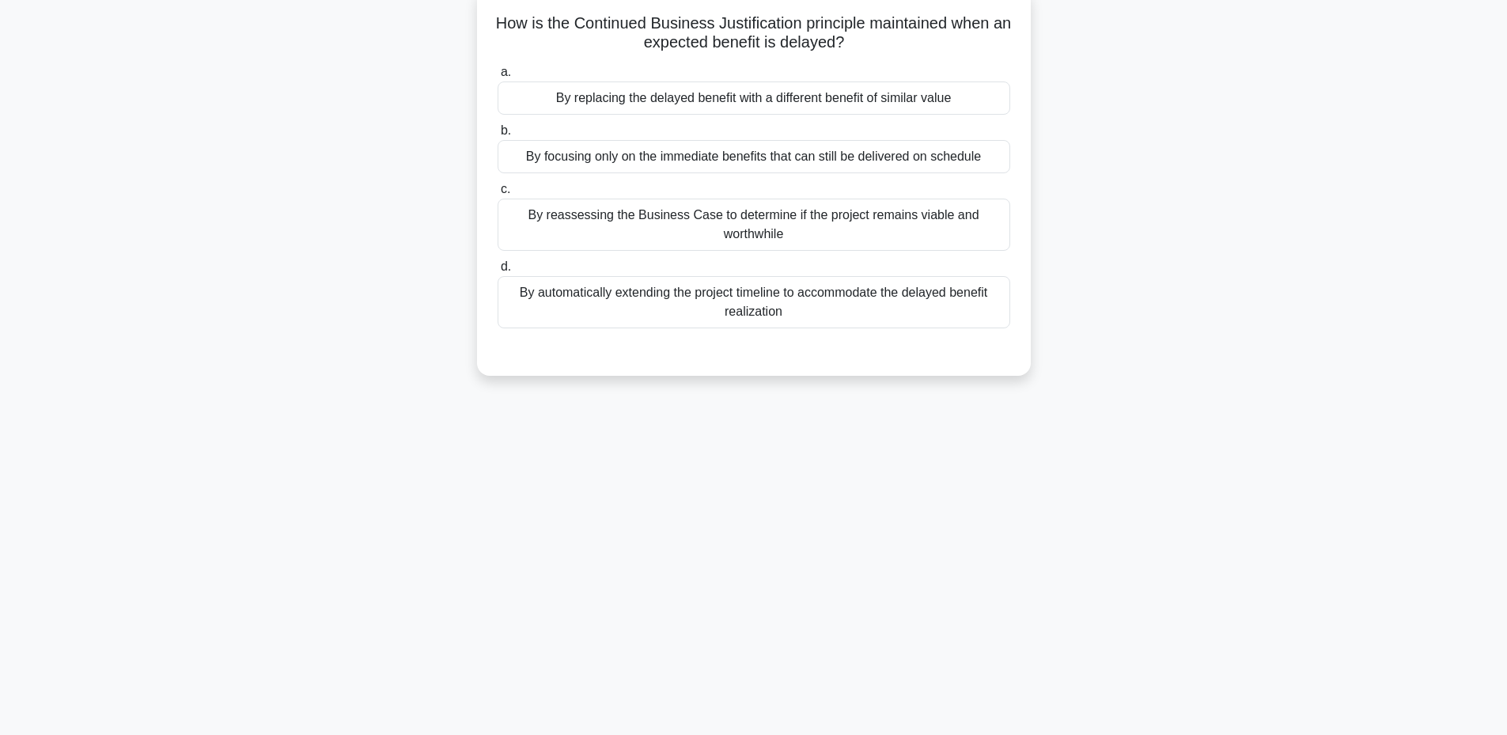
click at [627, 242] on div "By reassessing the Business Case to determine if the project remains viable and…" at bounding box center [754, 225] width 513 height 52
click at [498, 195] on input "c. By reassessing the Business Case to determine if the project remains viable …" at bounding box center [498, 189] width 0 height 10
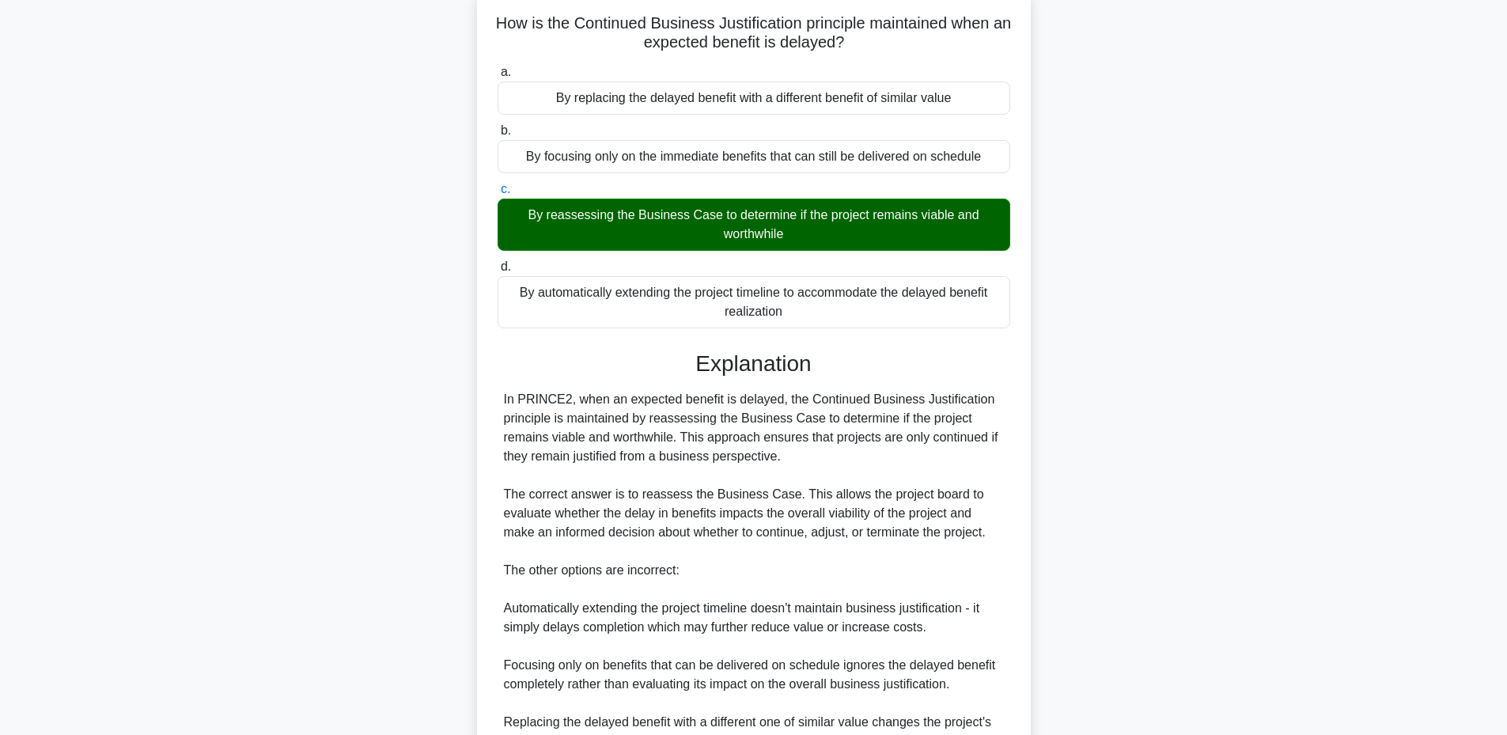
drag, startPoint x: 502, startPoint y: 21, endPoint x: 797, endPoint y: 313, distance: 415.1
click at [797, 313] on div "How is the Continued Business Justification principle maintained when an expect…" at bounding box center [753, 435] width 541 height 882
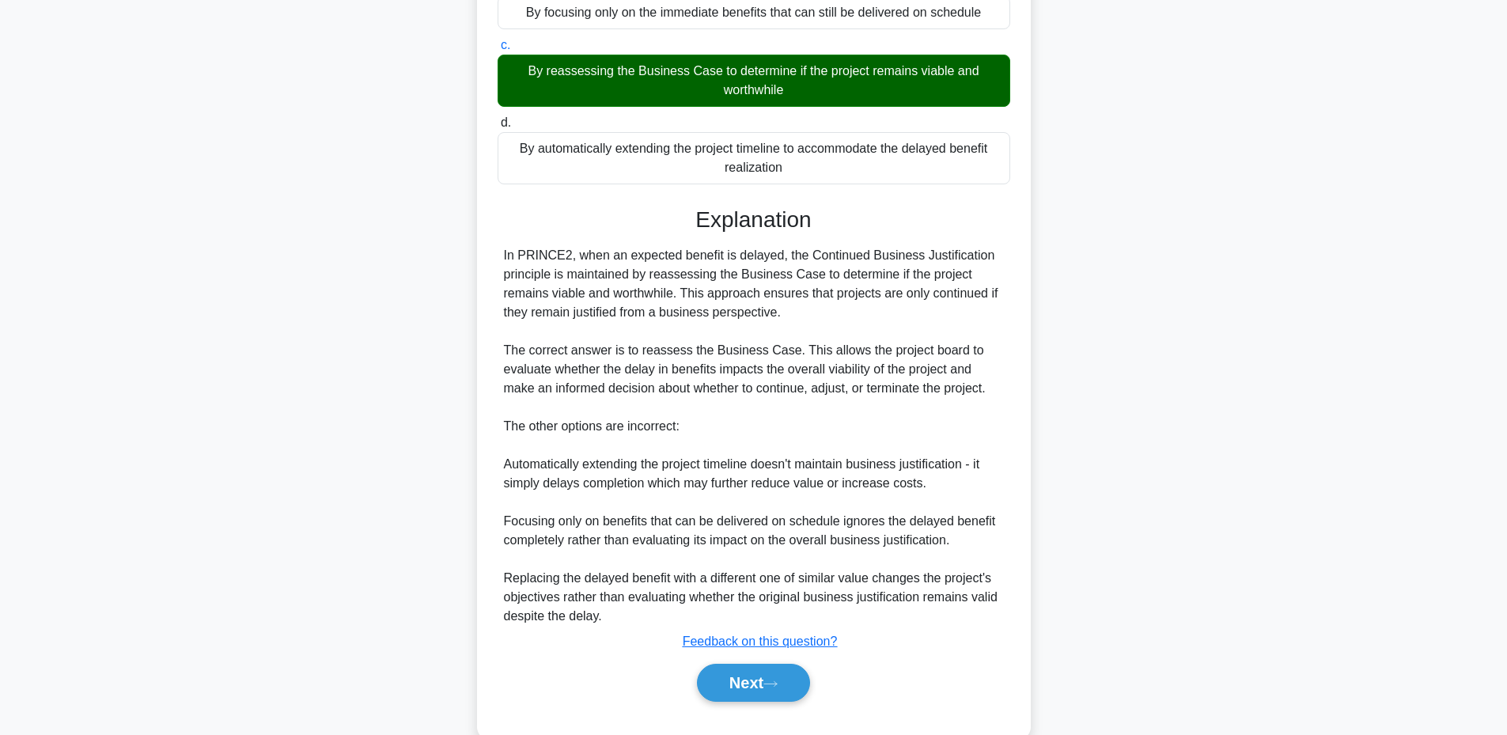
scroll to position [268, 0]
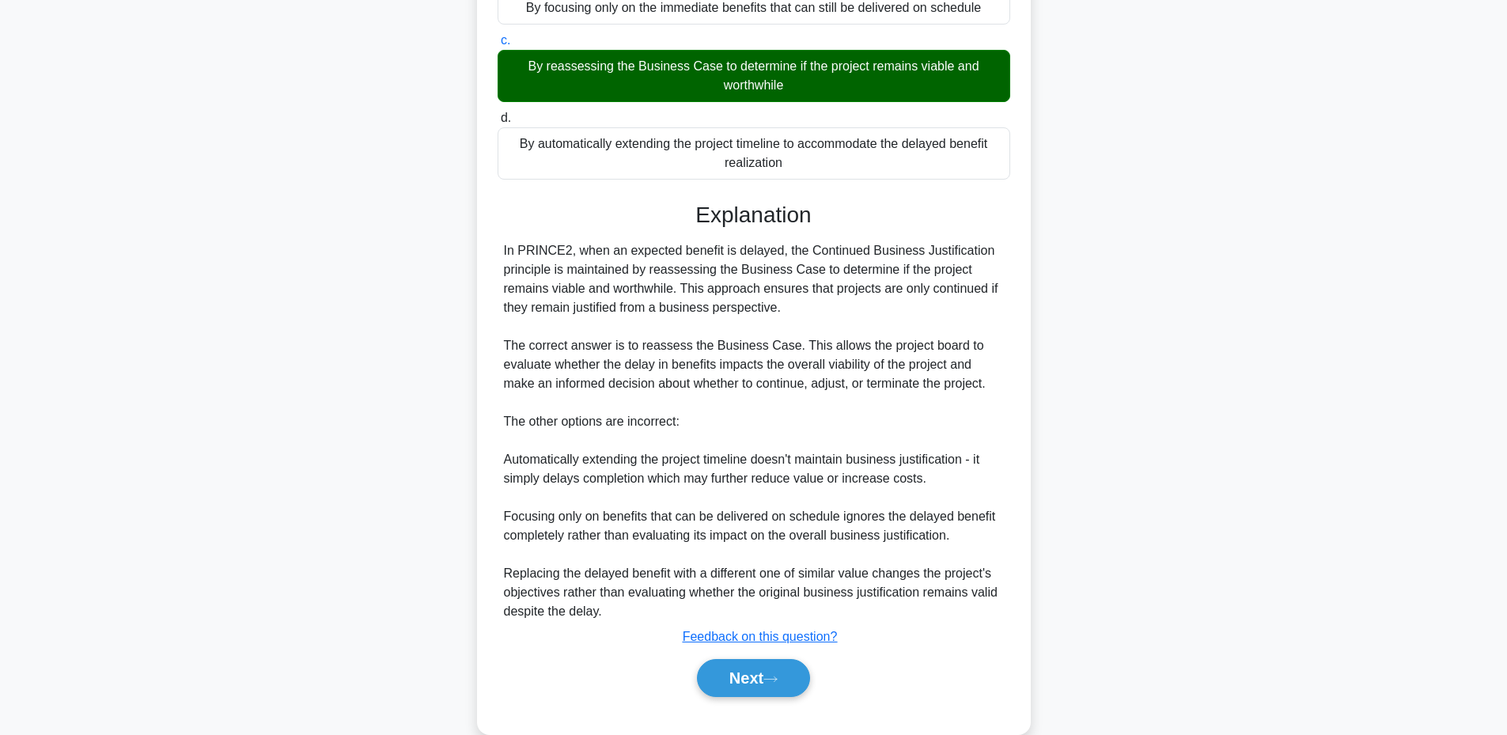
click at [597, 198] on div "a. By replacing the delayed benefit with a different benefit of similar value b…" at bounding box center [754, 313] width 516 height 805
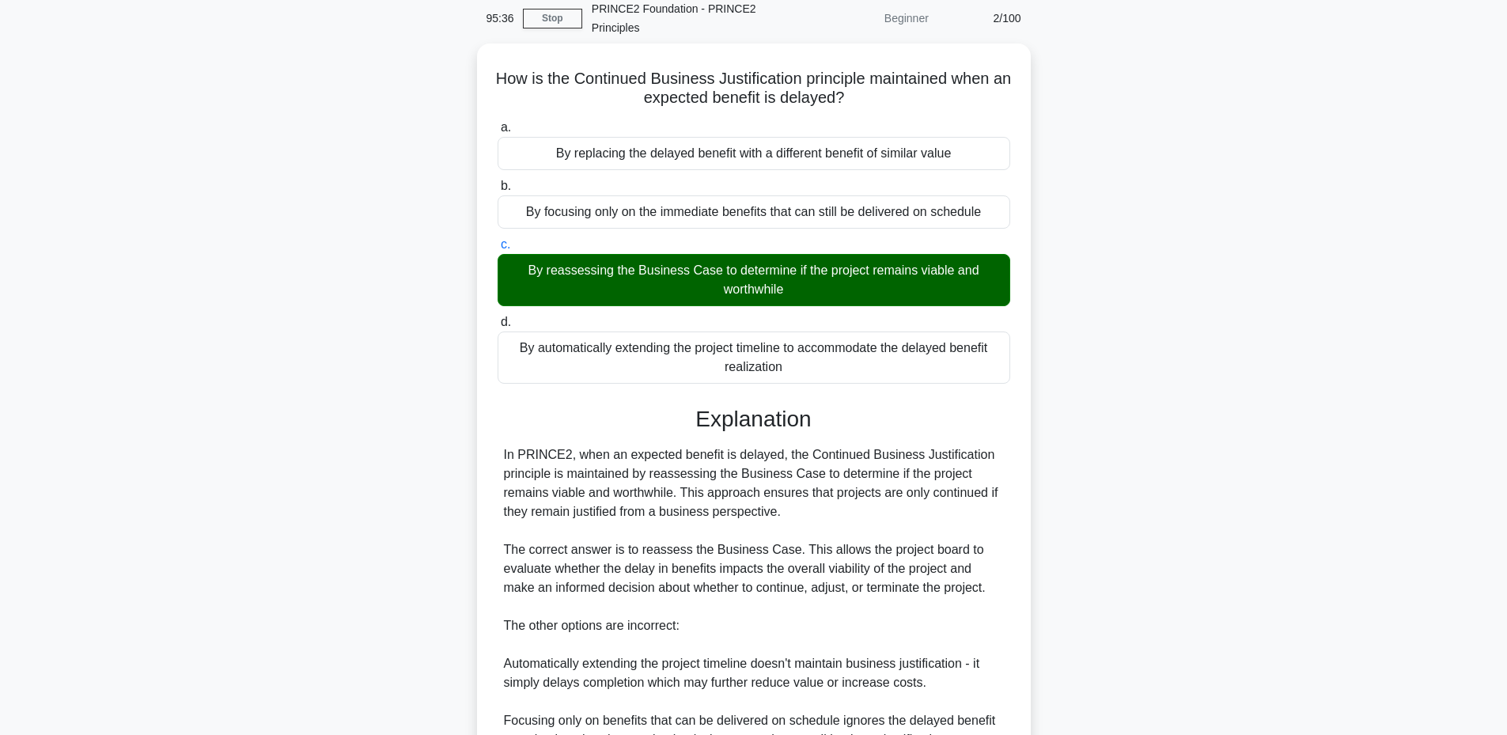
scroll to position [33, 0]
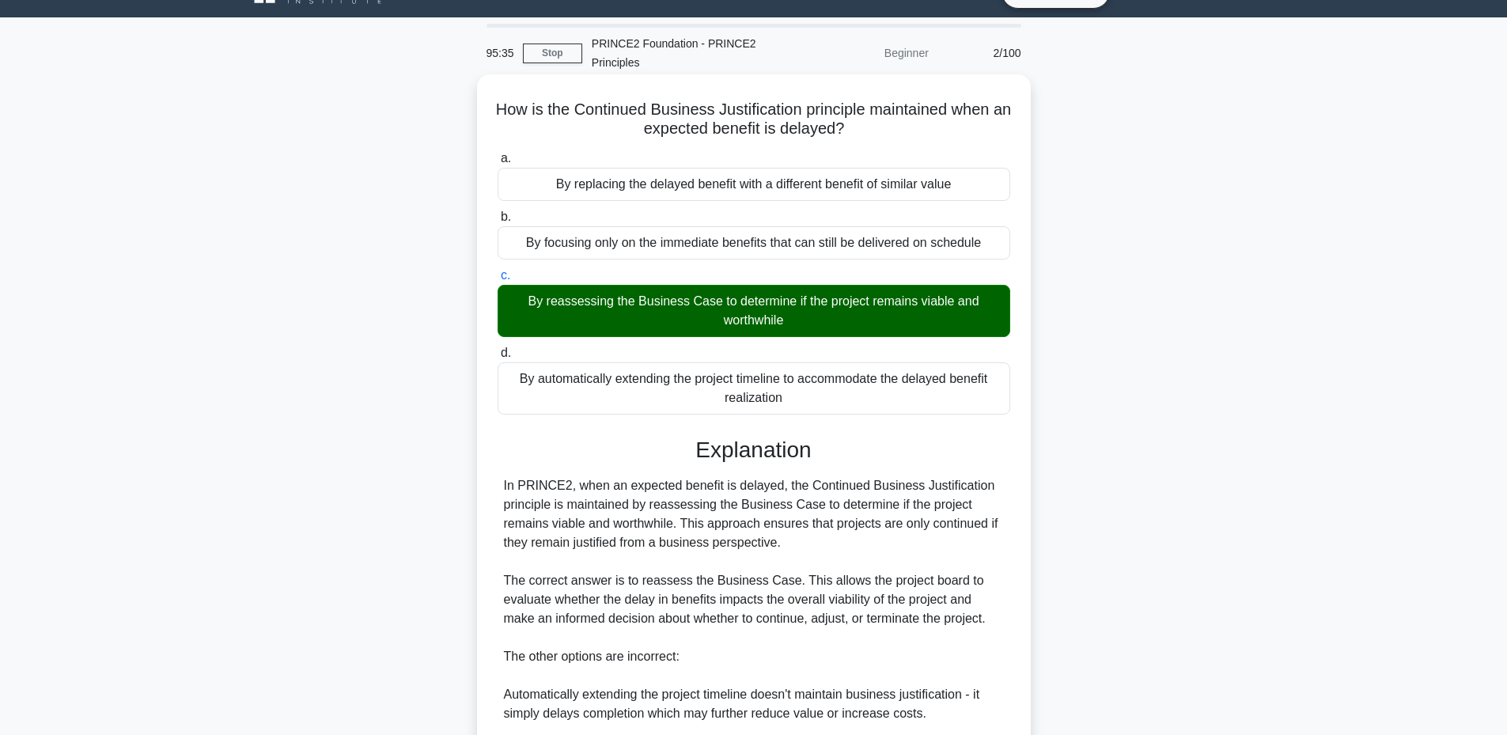
drag, startPoint x: 791, startPoint y: 162, endPoint x: 491, endPoint y: 108, distance: 305.4
click at [491, 108] on div "How is the Continued Business Justification principle maintained when an expect…" at bounding box center [753, 522] width 541 height 882
copy div "How is the Continued Business Justification principle maintained when an expect…"
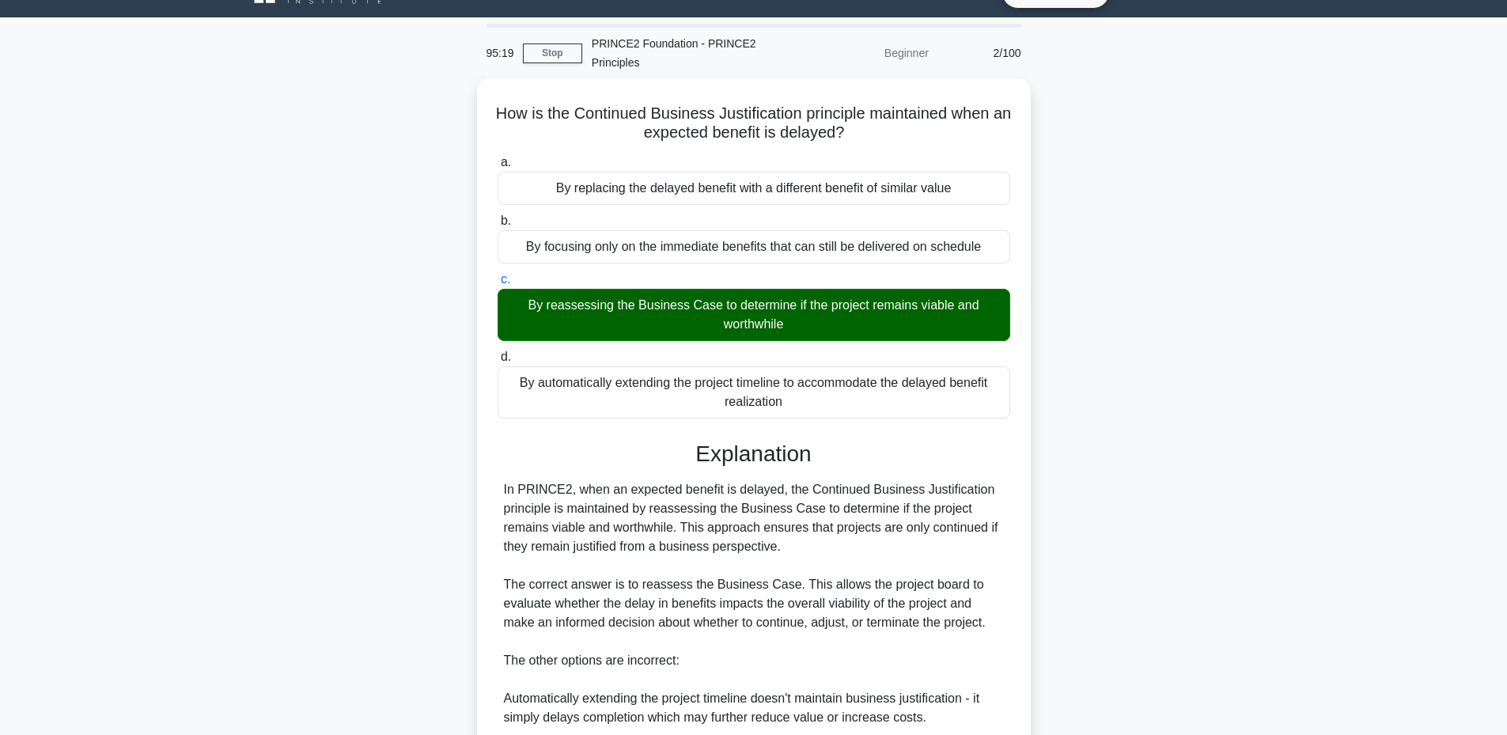
click at [1196, 481] on div "How is the Continued Business Justification principle maintained when an expect…" at bounding box center [754, 535] width 1044 height 914
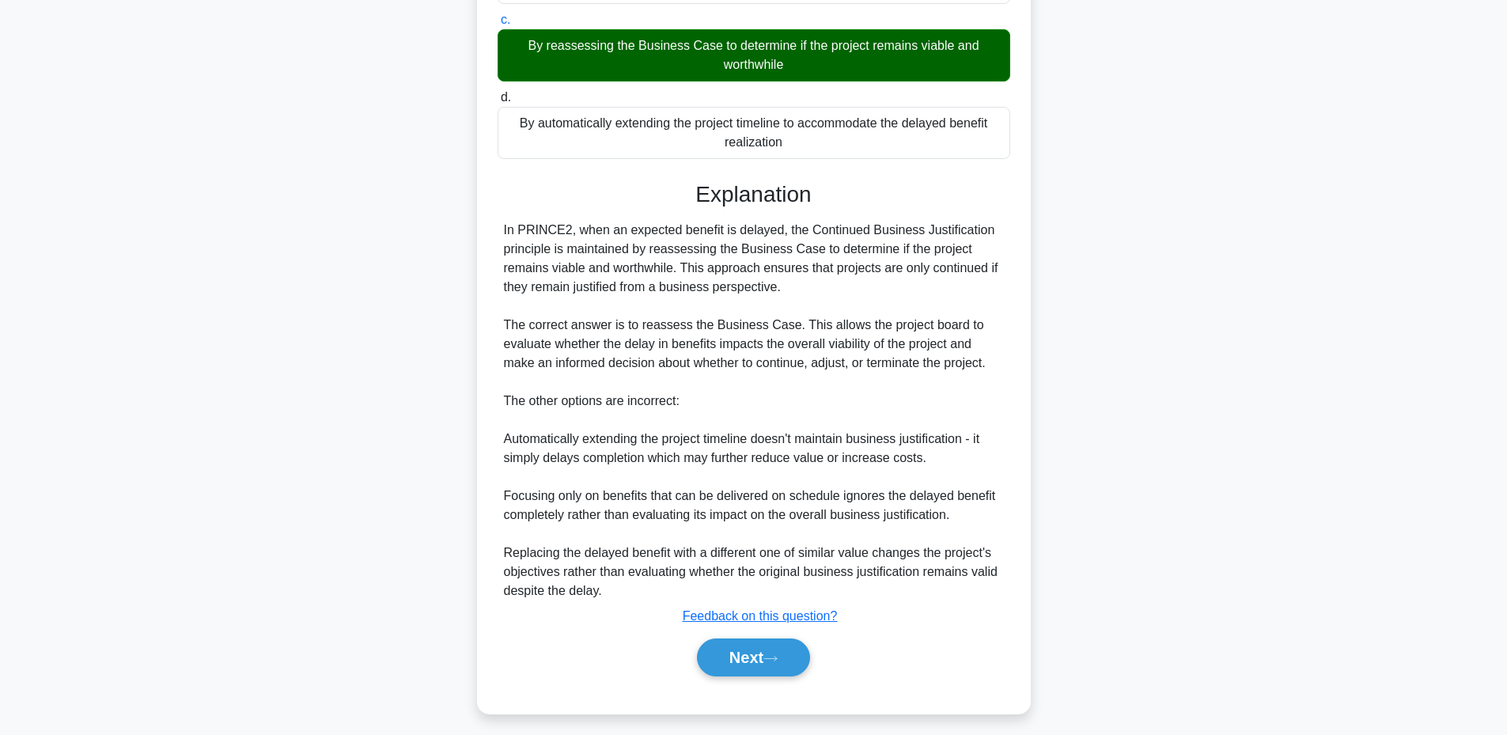
scroll to position [298, 0]
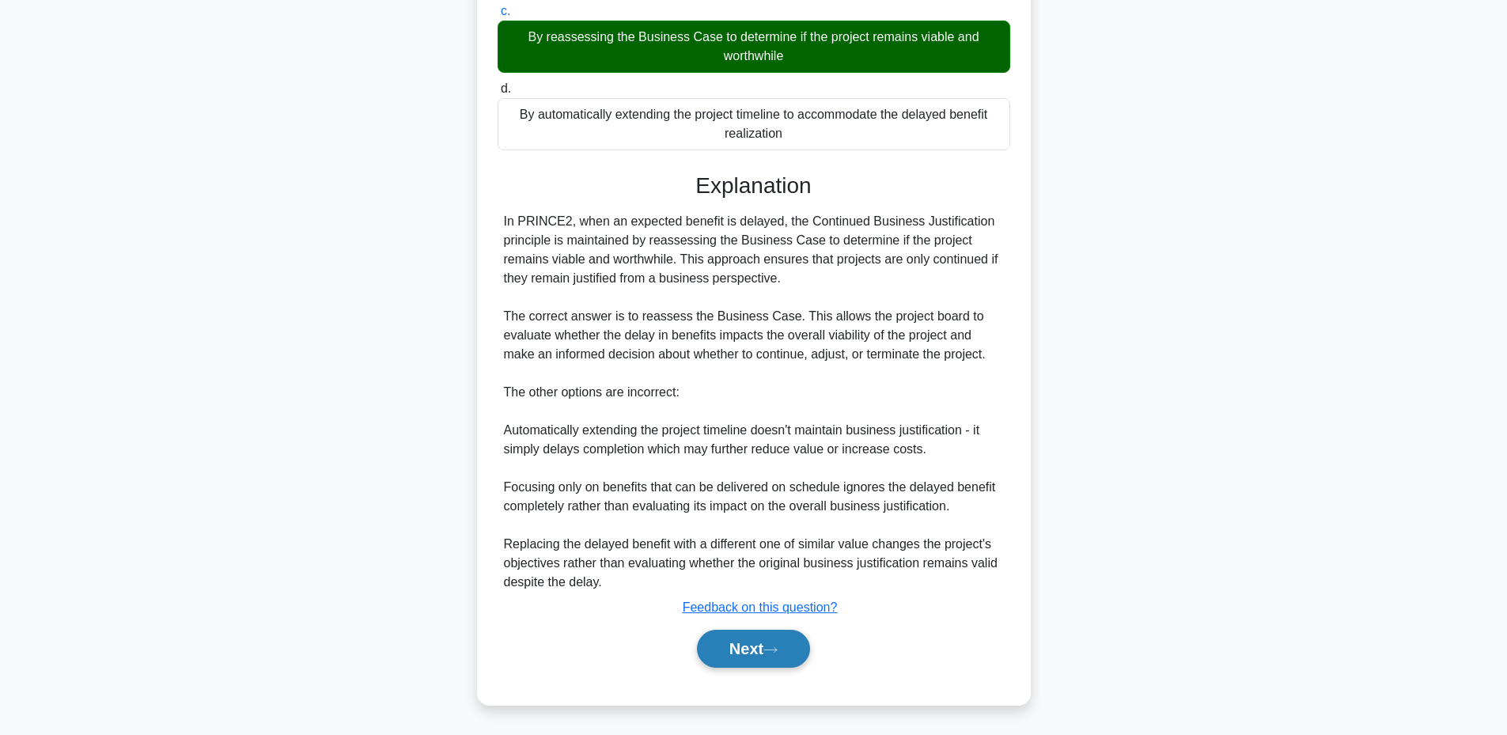
click at [737, 643] on button "Next" at bounding box center [753, 649] width 113 height 38
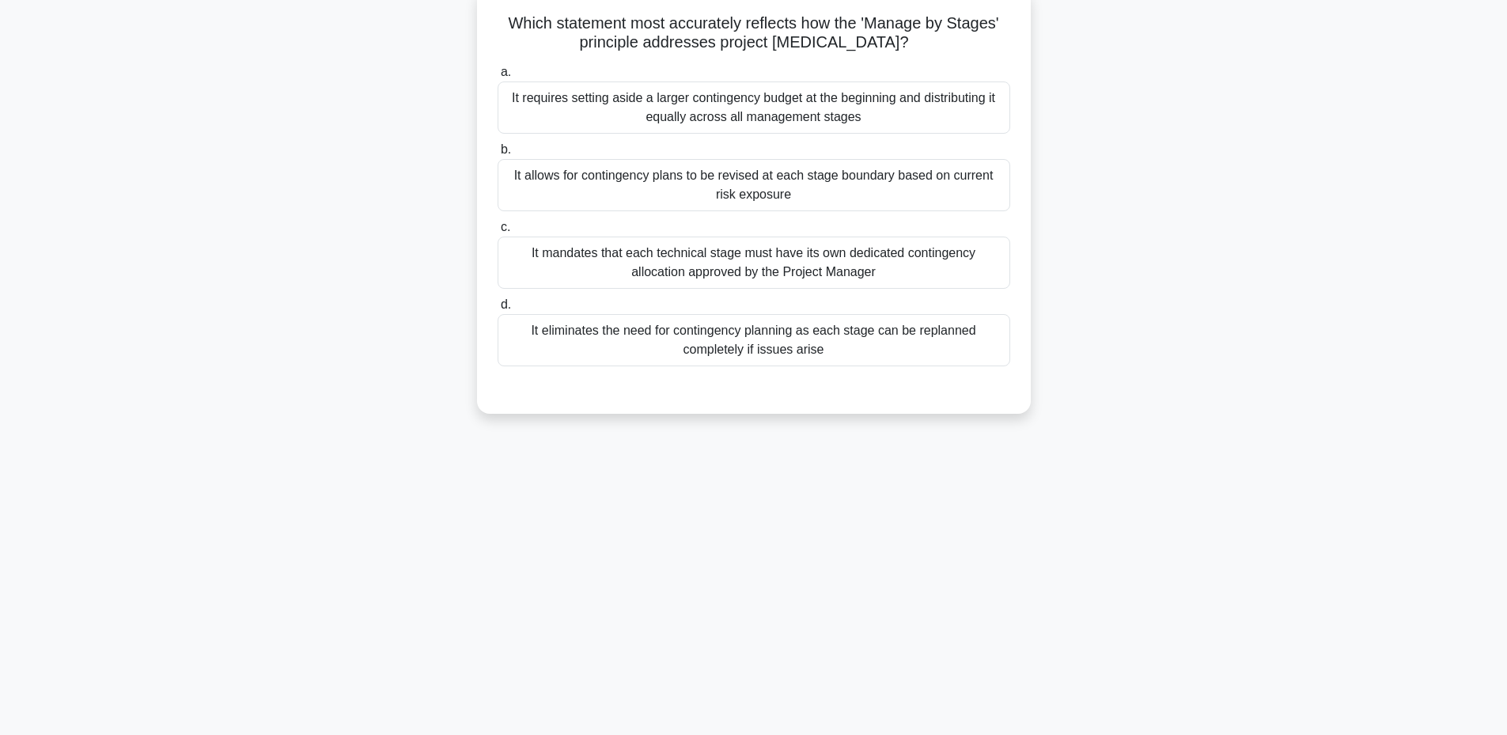
click at [680, 183] on div "It allows for contingency plans to be revised at each stage boundary based on c…" at bounding box center [754, 185] width 513 height 52
click at [498, 155] on input "b. It allows for contingency plans to be revised at each stage boundary based o…" at bounding box center [498, 150] width 0 height 10
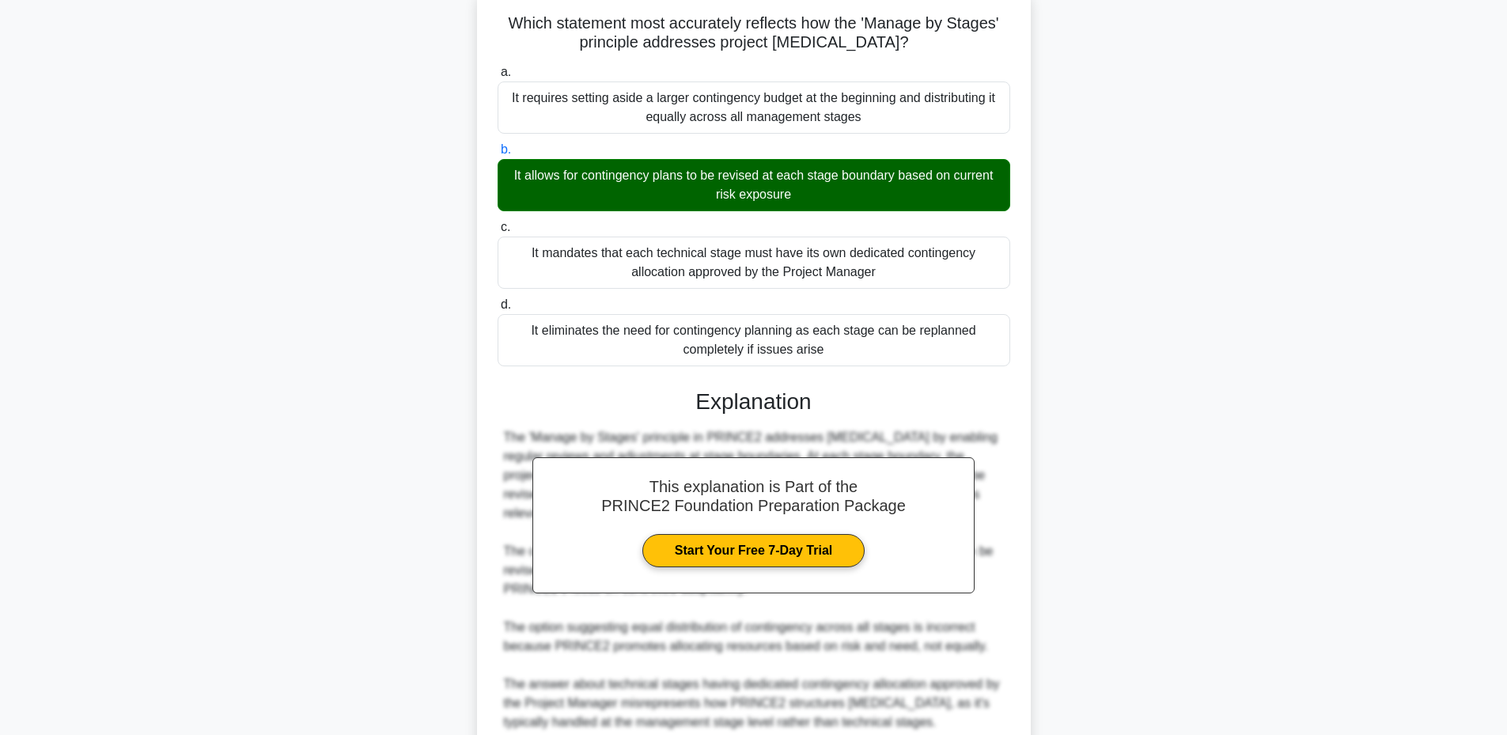
drag, startPoint x: 502, startPoint y: 21, endPoint x: 838, endPoint y: 353, distance: 472.2
click at [838, 353] on div "Which statement most accurately reflects how the 'Manage by Stages' principle a…" at bounding box center [753, 454] width 541 height 920
copy div "Which statement most accurately reflects how the 'Manage by Stages' principle a…"
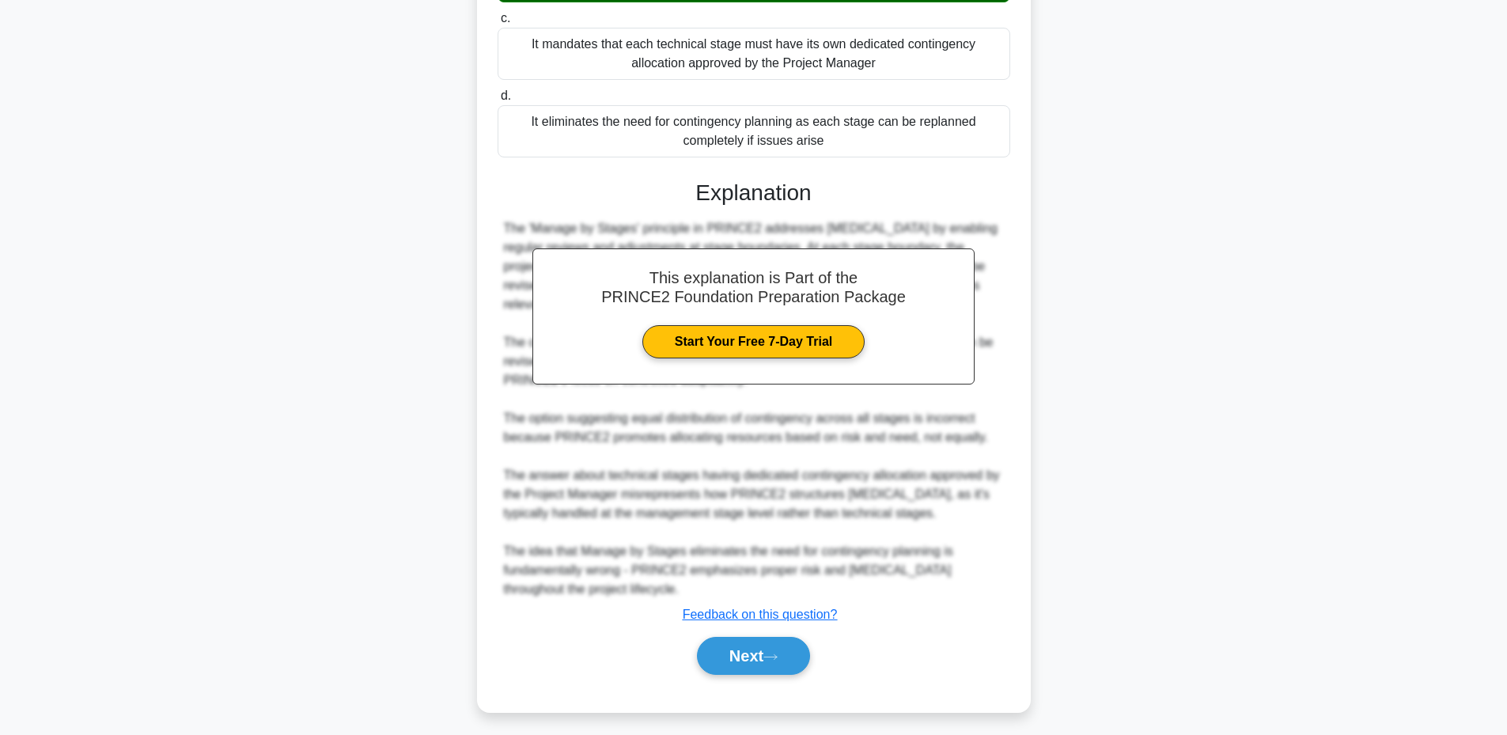
scroll to position [335, 0]
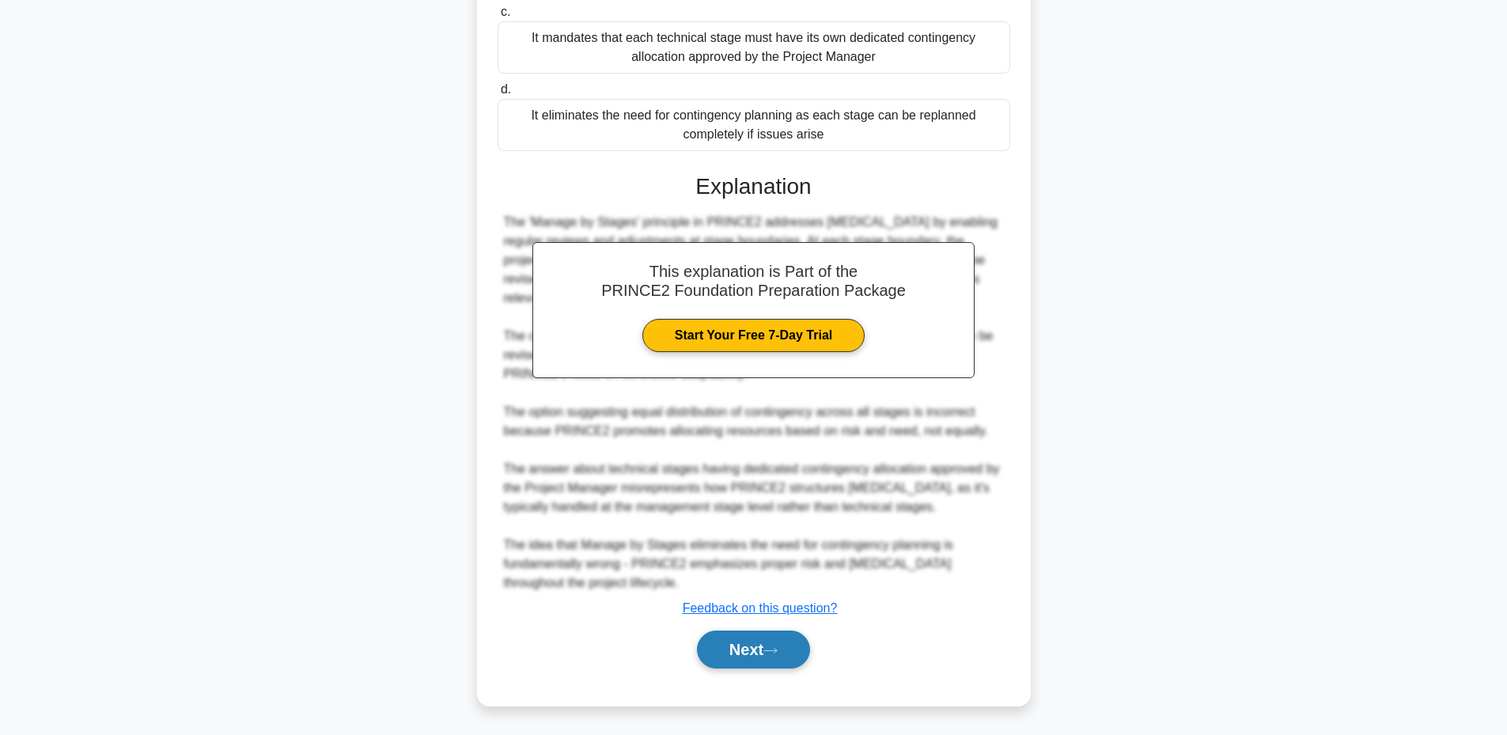
click at [736, 647] on button "Next" at bounding box center [753, 650] width 113 height 38
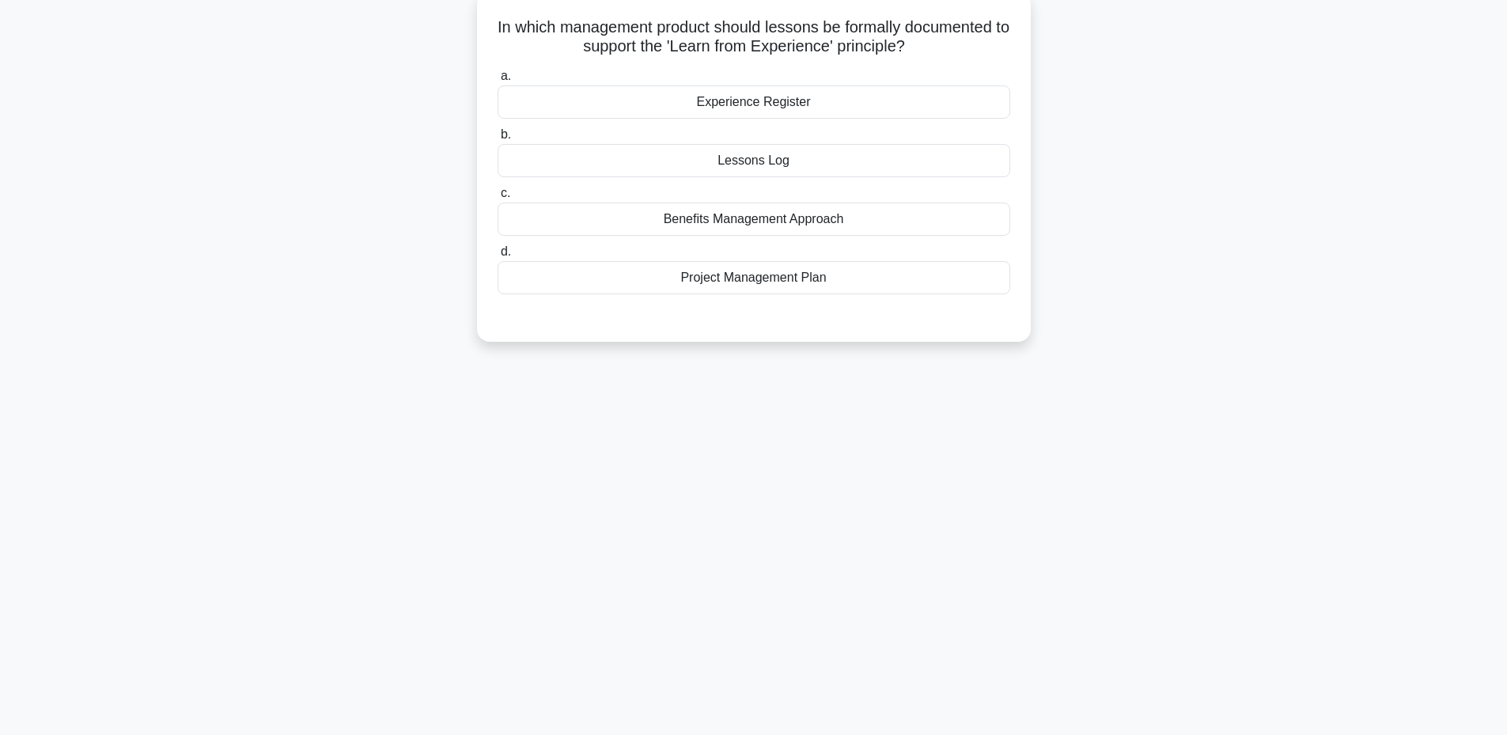
scroll to position [119, 0]
click at [696, 192] on label "c. Benefits Management Approach" at bounding box center [754, 206] width 513 height 52
click at [498, 192] on input "c. Benefits Management Approach" at bounding box center [498, 189] width 0 height 10
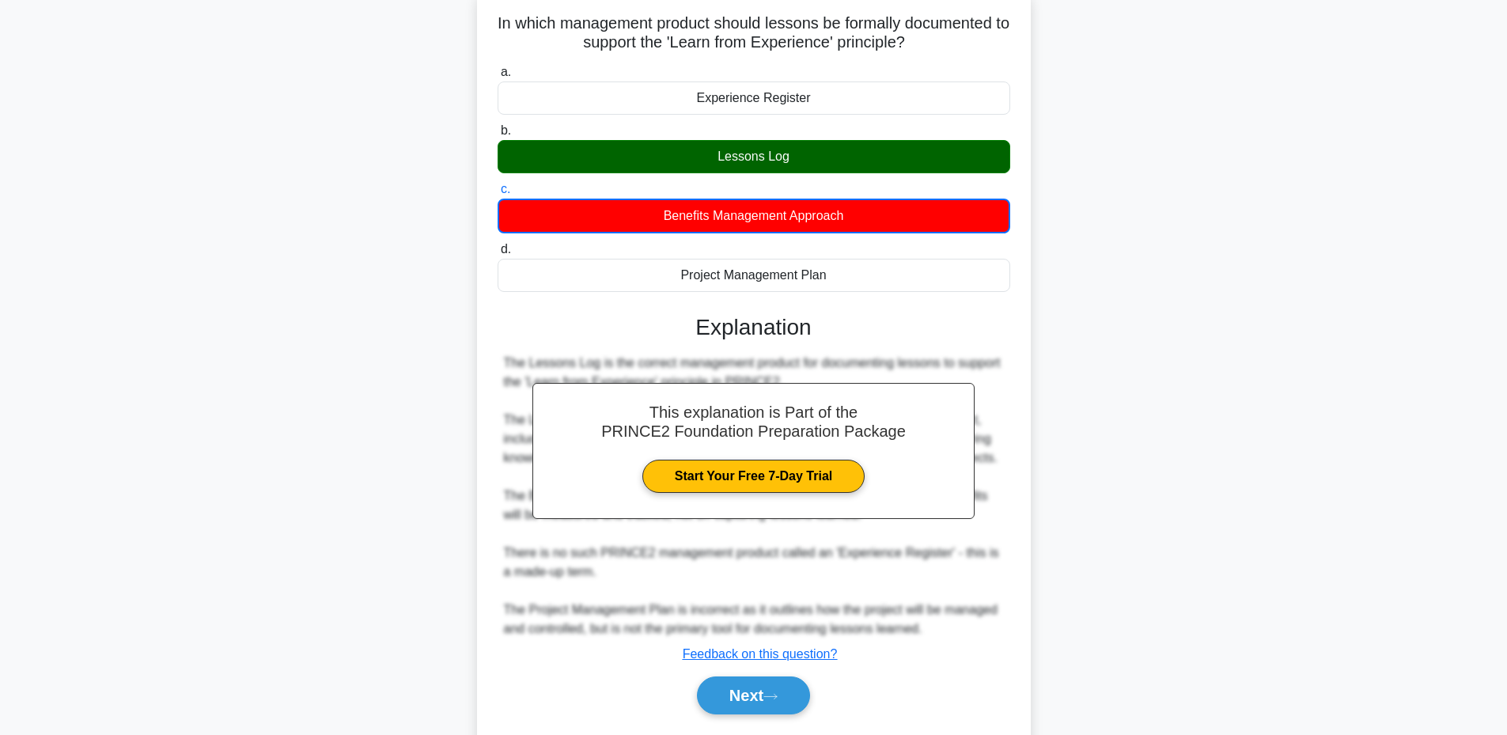
drag, startPoint x: 491, startPoint y: 21, endPoint x: 848, endPoint y: 282, distance: 442.3
click at [848, 282] on div "In which management product should lessons be formally documented to support th…" at bounding box center [753, 369] width 541 height 751
copy div "In which management product should lessons be formally documented to support th…"
click at [767, 714] on button "Next" at bounding box center [753, 695] width 113 height 38
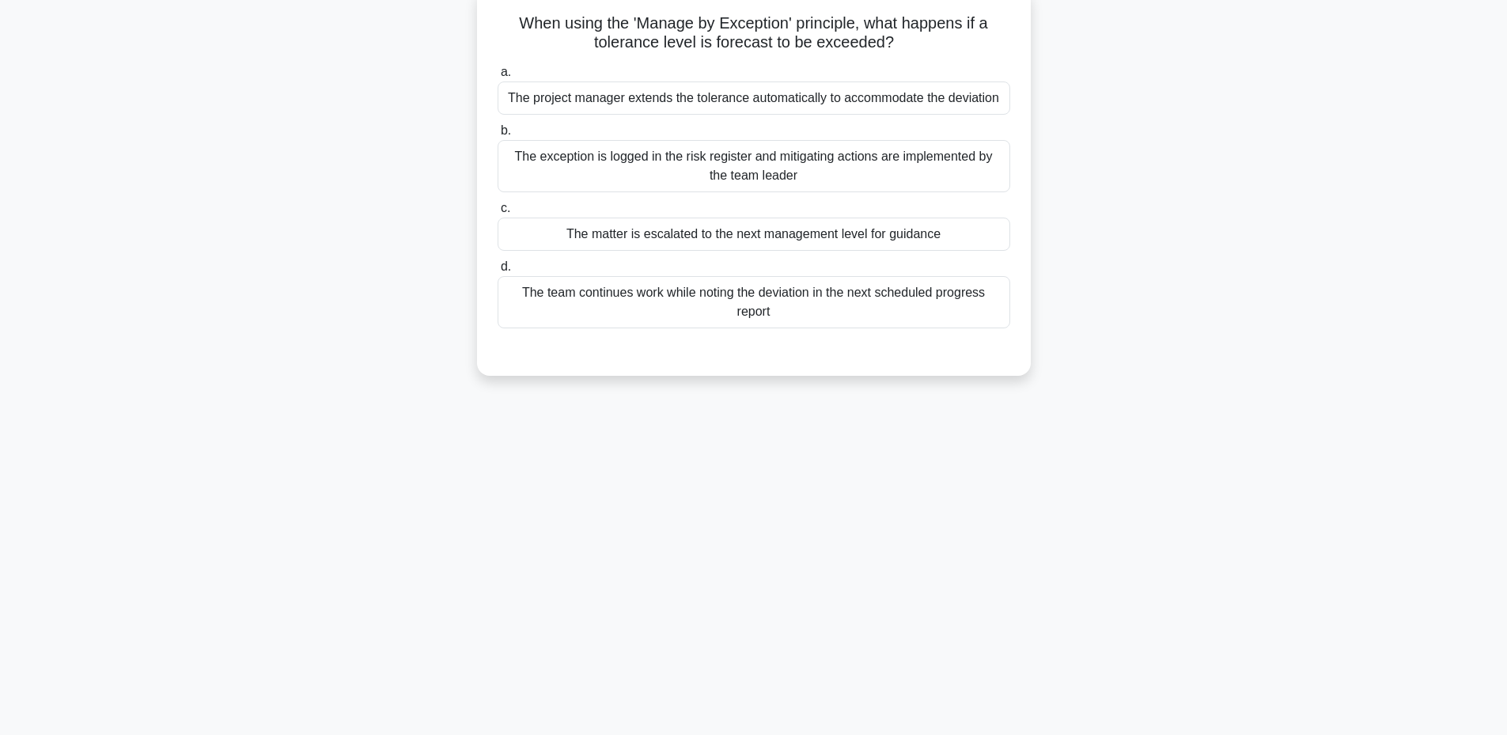
click at [698, 97] on div "The project manager extends the tolerance automatically to accommodate the devi…" at bounding box center [754, 97] width 513 height 33
click at [498, 78] on input "a. The project manager extends the tolerance automatically to accommodate the d…" at bounding box center [498, 72] width 0 height 10
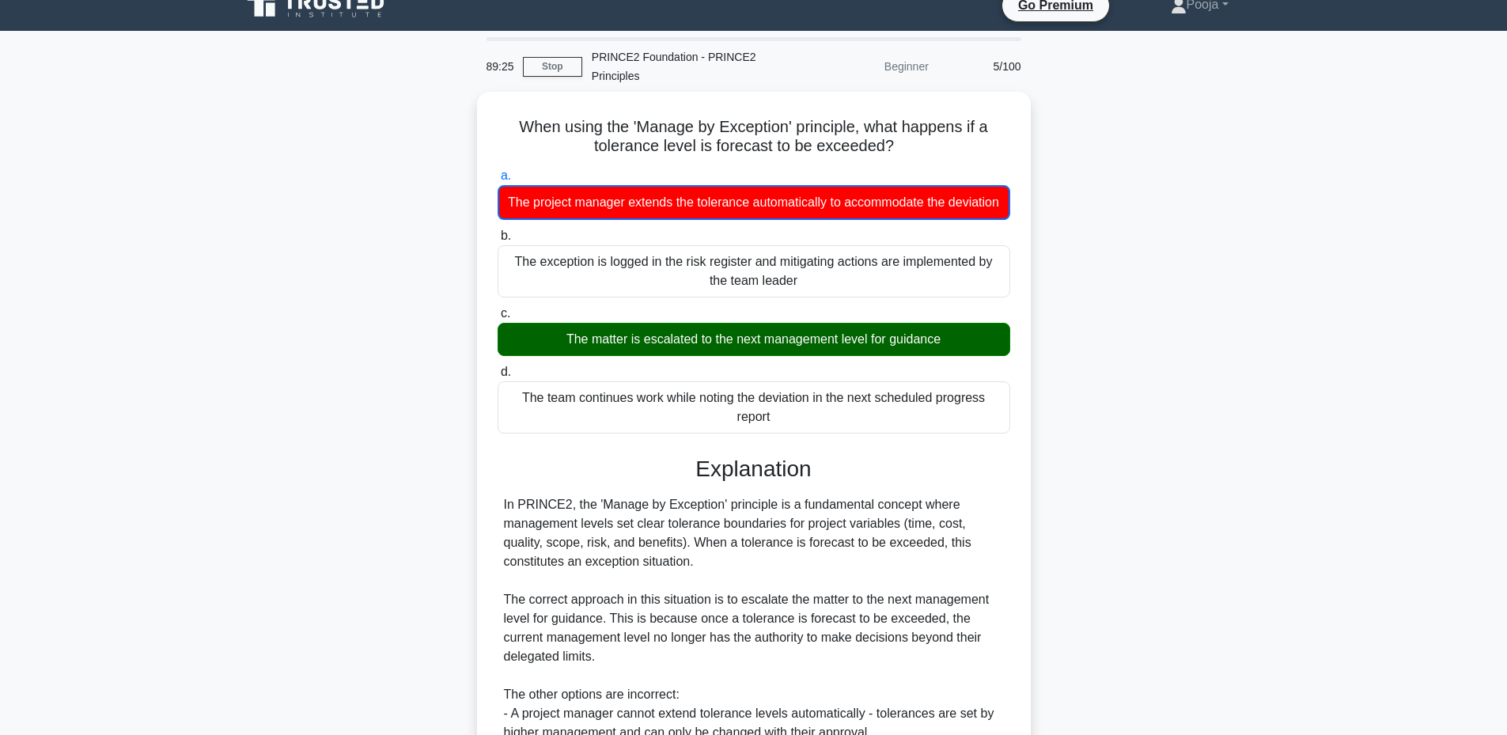
scroll to position [17, 0]
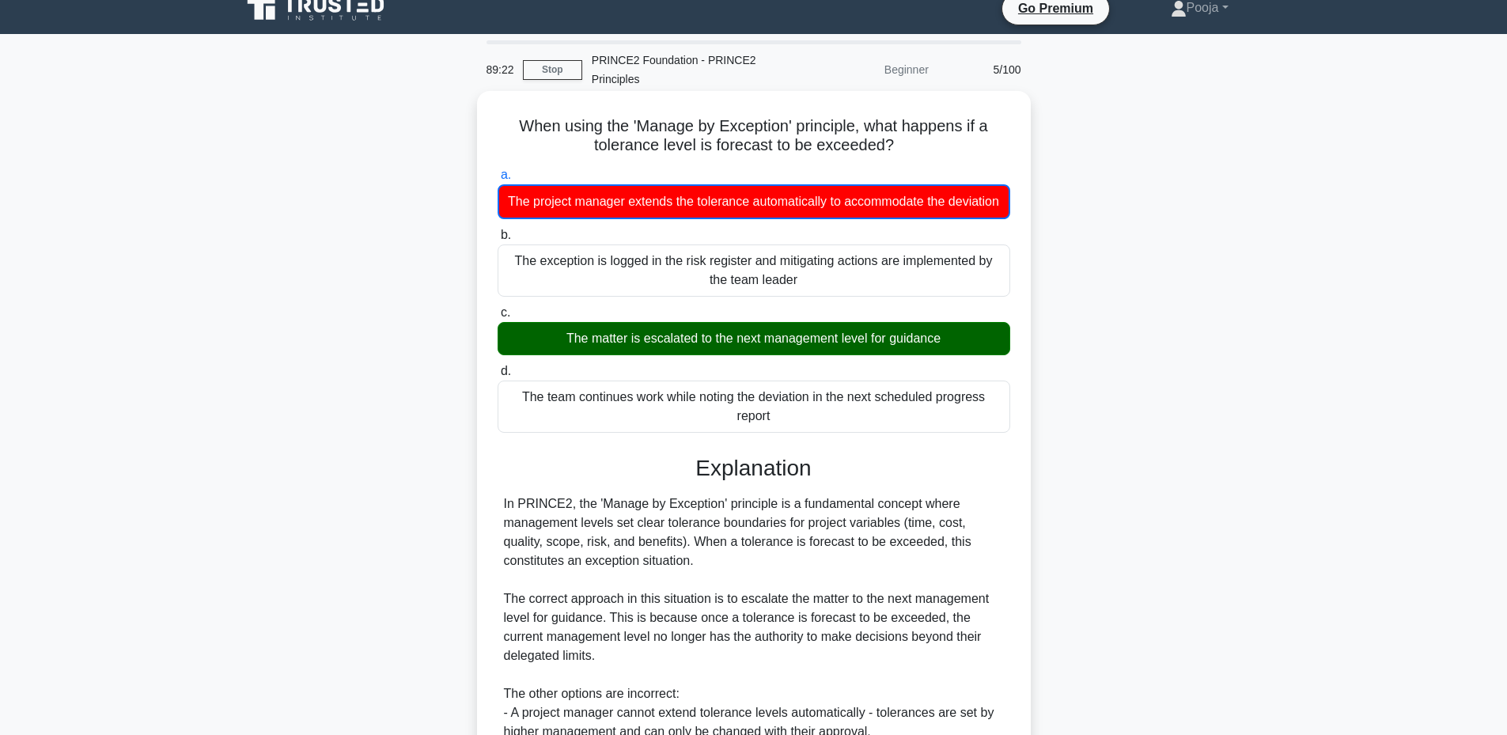
drag, startPoint x: 510, startPoint y: 125, endPoint x: 787, endPoint y: 442, distance: 421.1
click at [787, 442] on div "When using the 'Manage by Exception' principle, what happens if a tolerance lev…" at bounding box center [753, 520] width 541 height 846
copy div "When using the 'Manage by Exception' principle, what happens if a tolerance lev…"
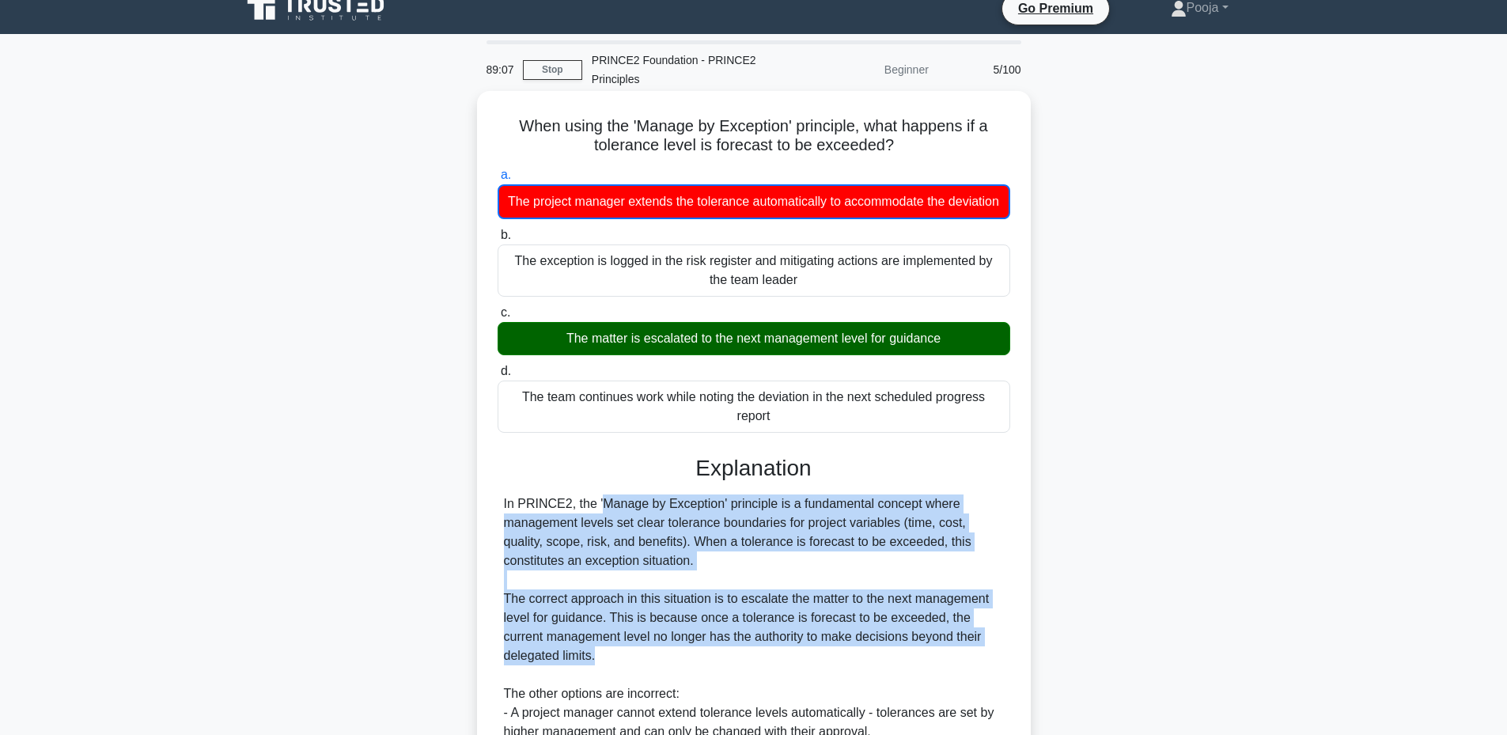
drag, startPoint x: 503, startPoint y: 523, endPoint x: 596, endPoint y: 672, distance: 175.2
click at [596, 672] on div "In PRINCE2, the 'Manage by Exception' principle is a fundamental concept where …" at bounding box center [754, 665] width 500 height 342
copy div "In PRINCE2, the 'Manage by Exception' principle is a fundamental concept where …"
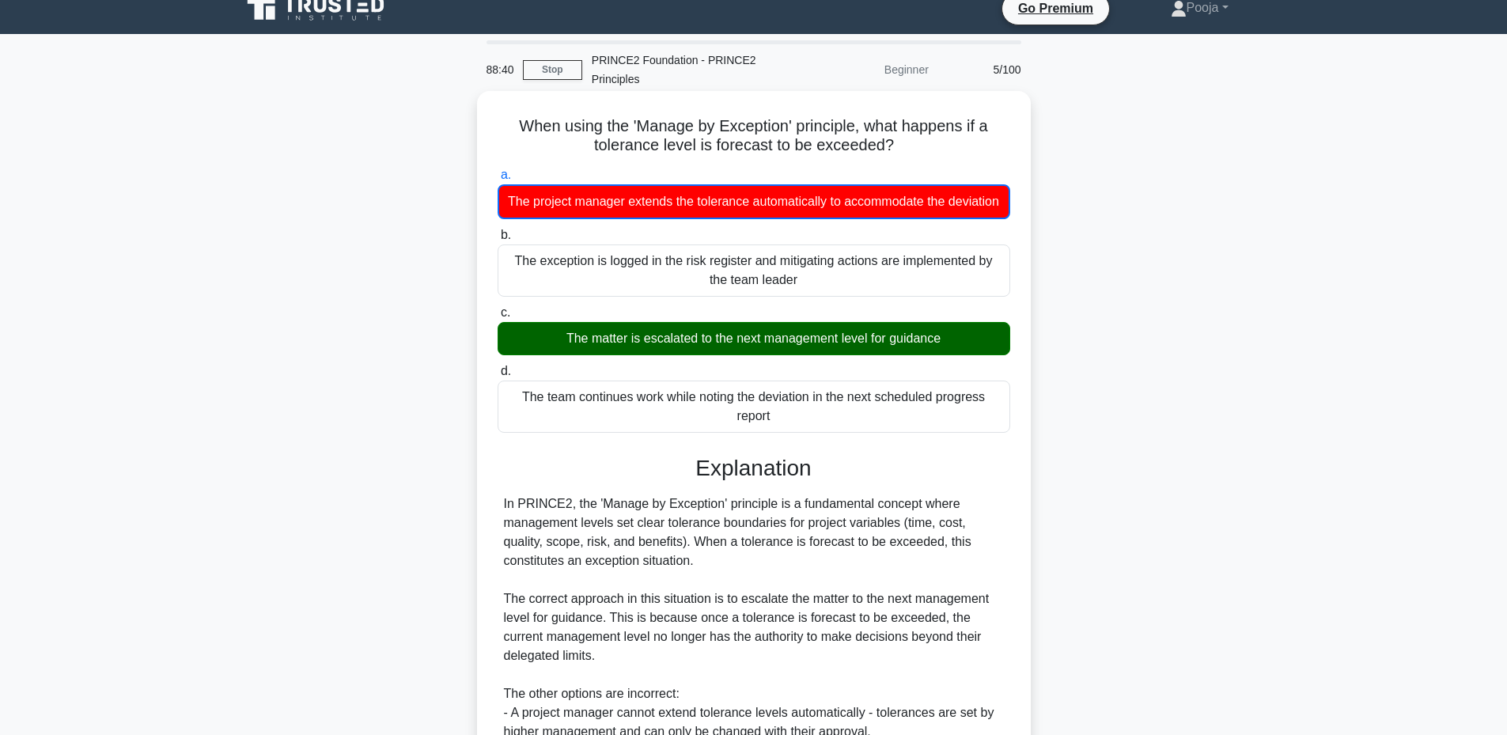
click at [478, 502] on div "When using the 'Manage by Exception' principle, what happens if a tolerance lev…" at bounding box center [754, 520] width 554 height 858
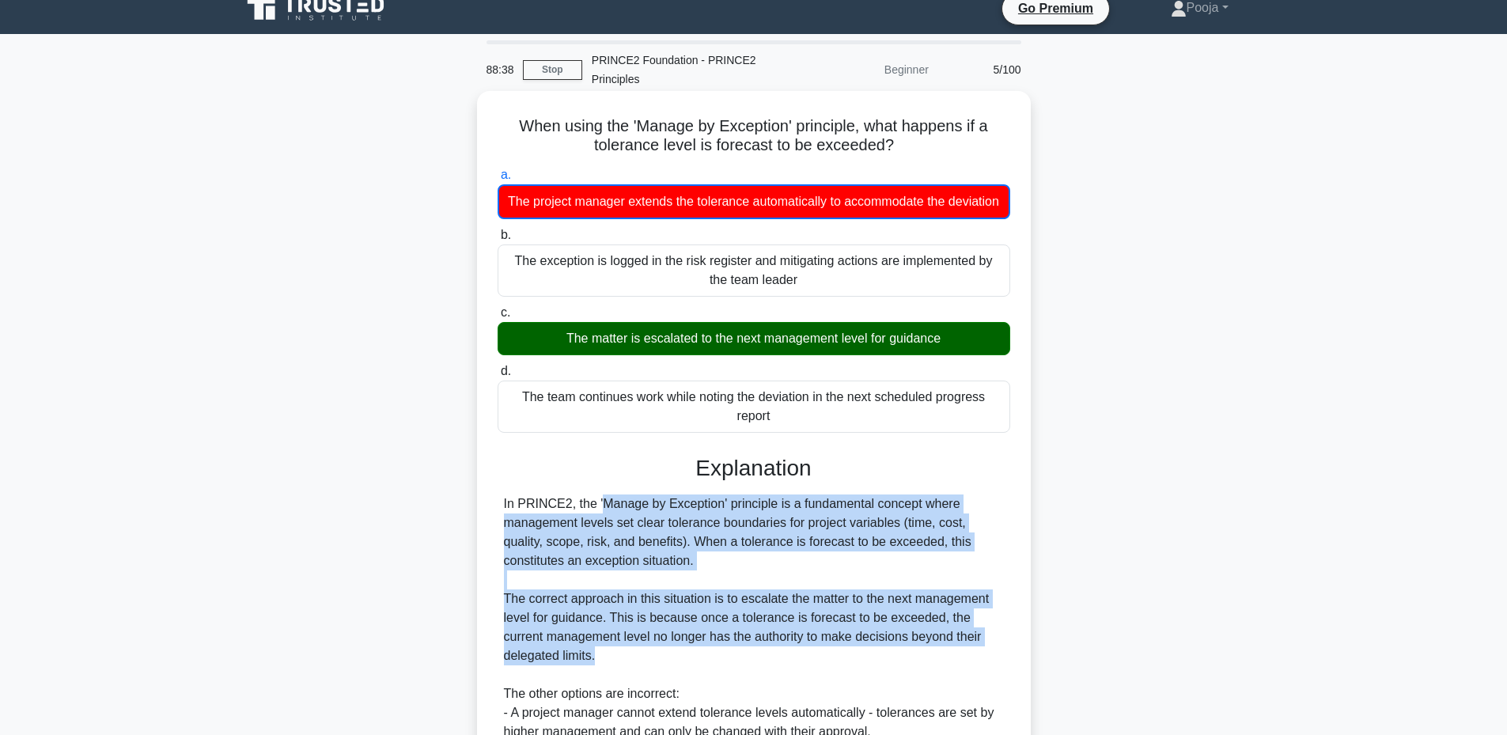
drag, startPoint x: 500, startPoint y: 522, endPoint x: 599, endPoint y: 675, distance: 181.9
click at [599, 675] on div "In PRINCE2, the 'Manage by Exception' principle is a fundamental concept where …" at bounding box center [754, 665] width 513 height 342
copy div "In PRINCE2, the 'Manage by Exception' principle is a fundamental concept where …"
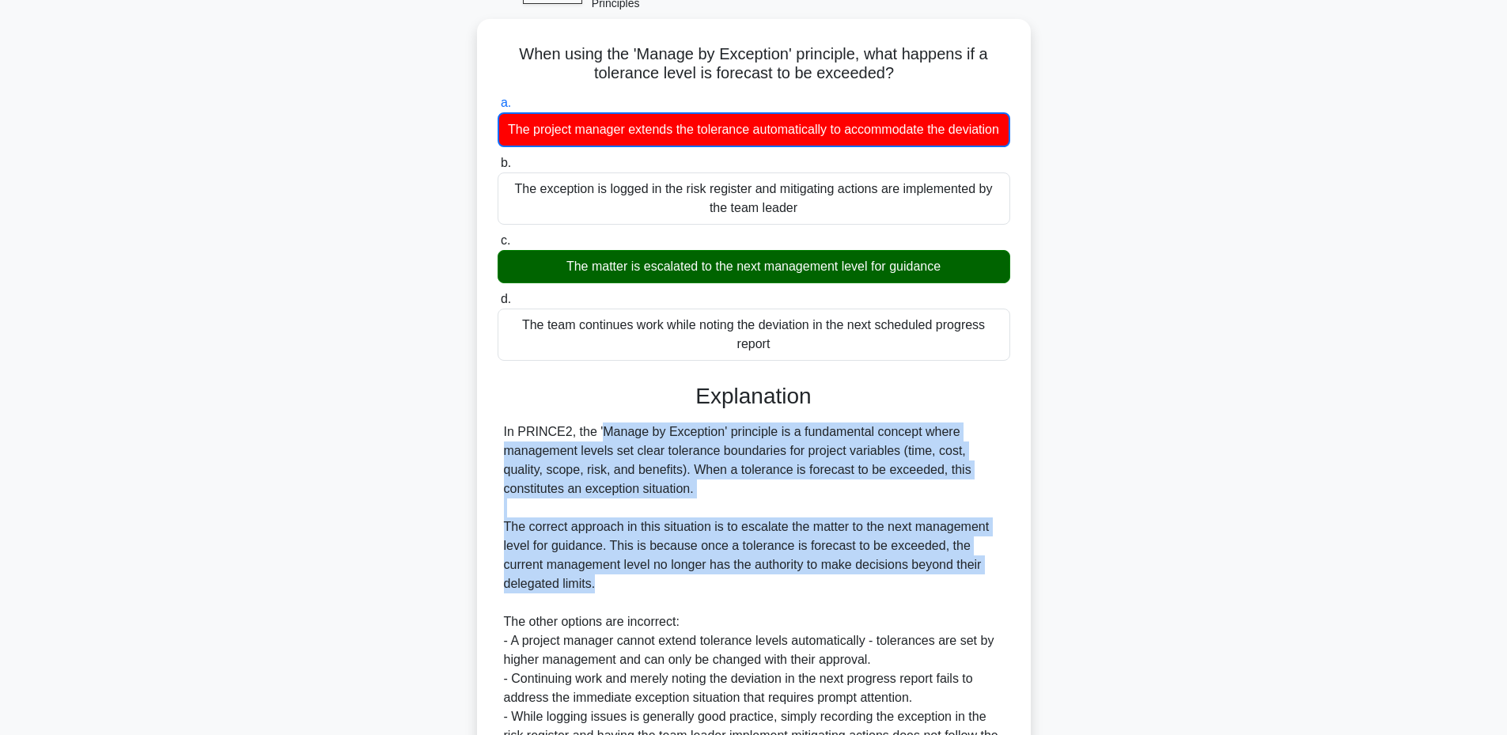
scroll to position [281, 0]
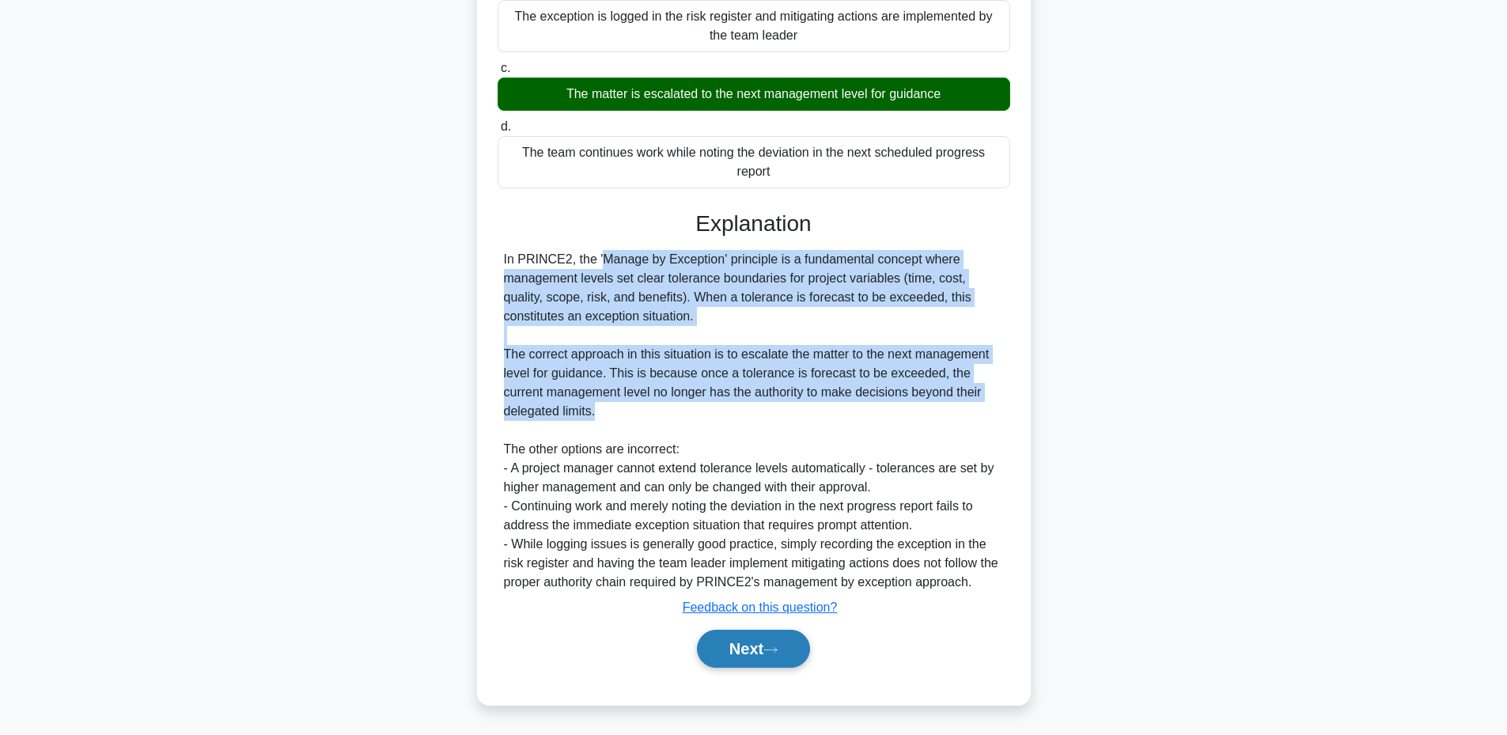
click at [726, 643] on button "Next" at bounding box center [753, 649] width 113 height 38
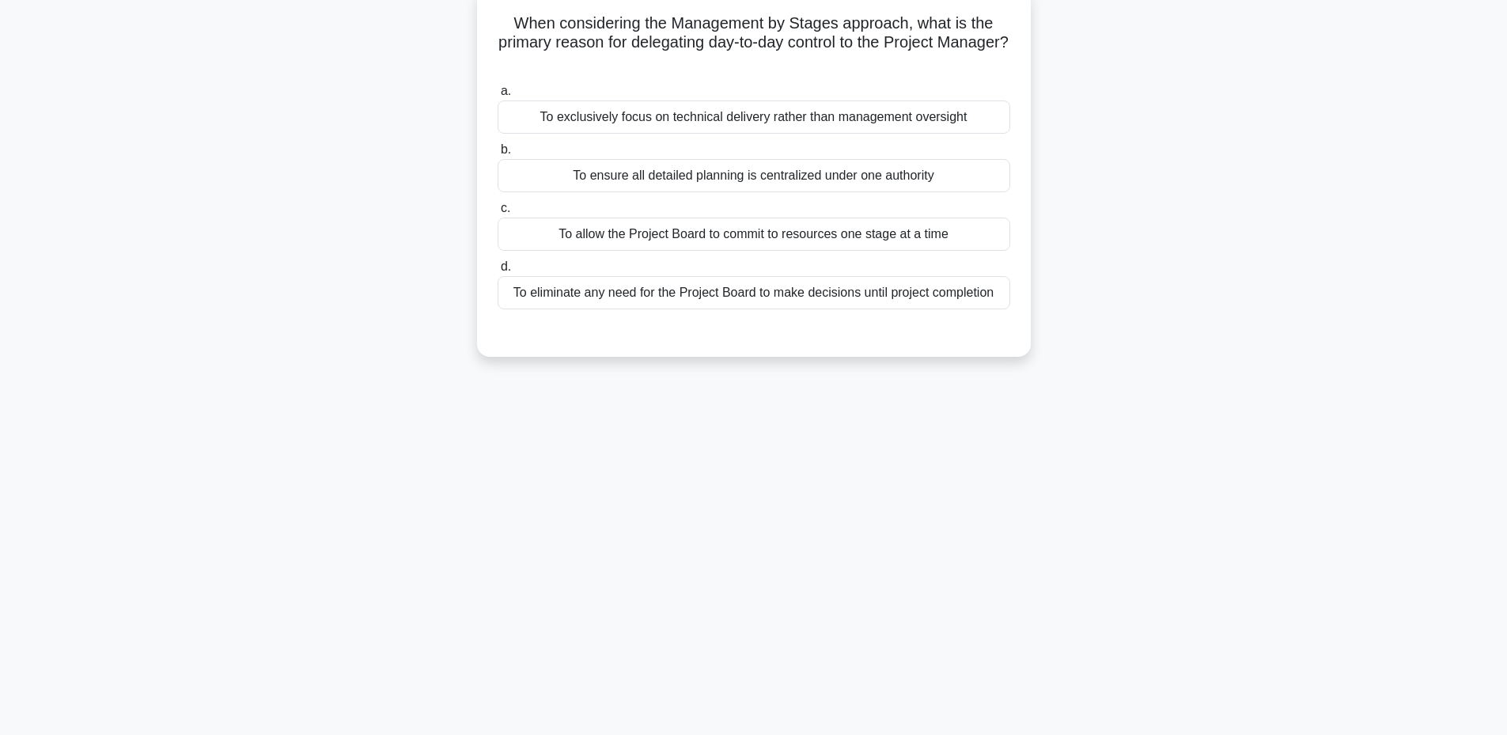
click at [702, 179] on div "To ensure all detailed planning is centralized under one authority" at bounding box center [754, 175] width 513 height 33
click at [498, 155] on input "b. To ensure all detailed planning is centralized under one authority" at bounding box center [498, 150] width 0 height 10
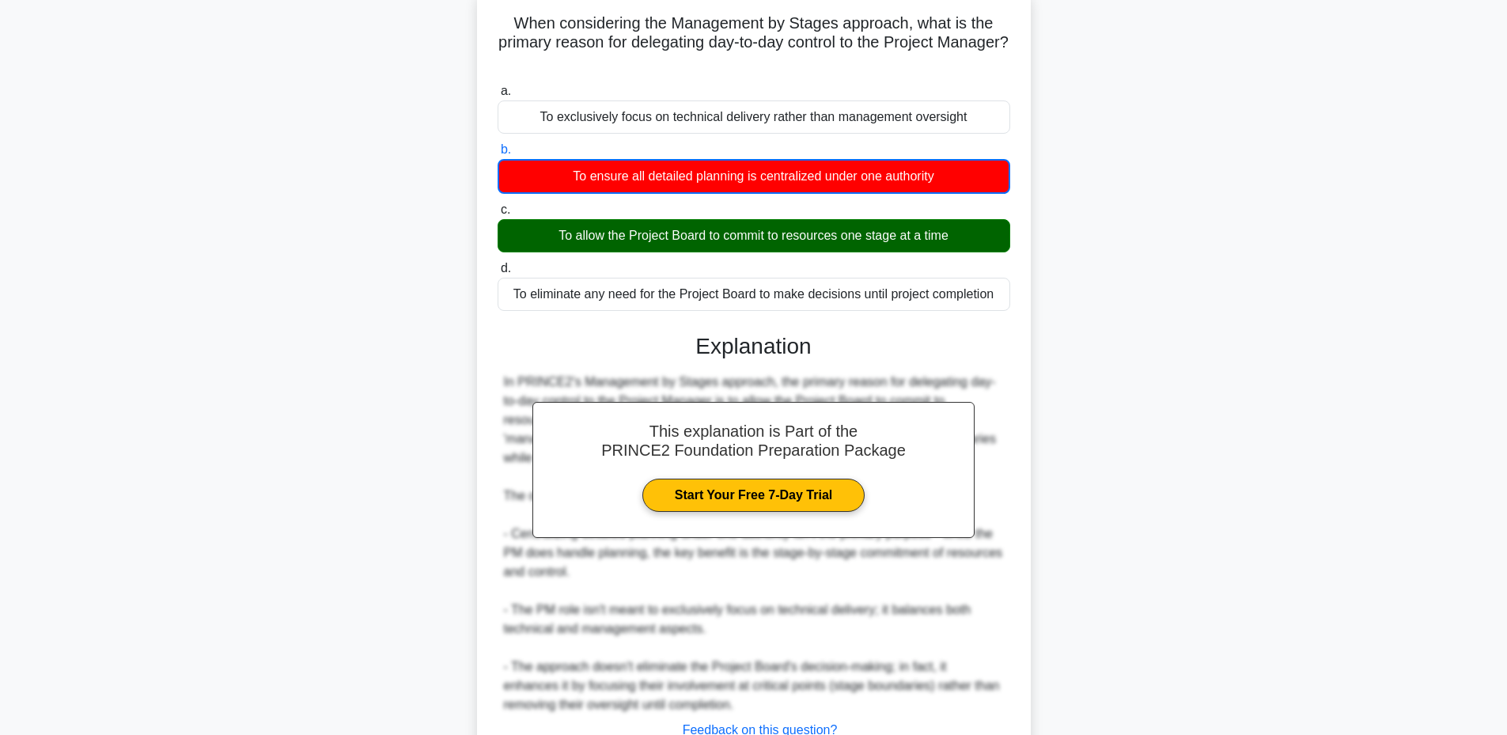
drag, startPoint x: 1005, startPoint y: 294, endPoint x: 504, endPoint y: 26, distance: 568.1
click at [504, 26] on div "When considering the Management by Stages approach, what is the primary reason …" at bounding box center [753, 407] width 541 height 827
copy div "When considering the Management by Stages approach, what is the primary reason …"
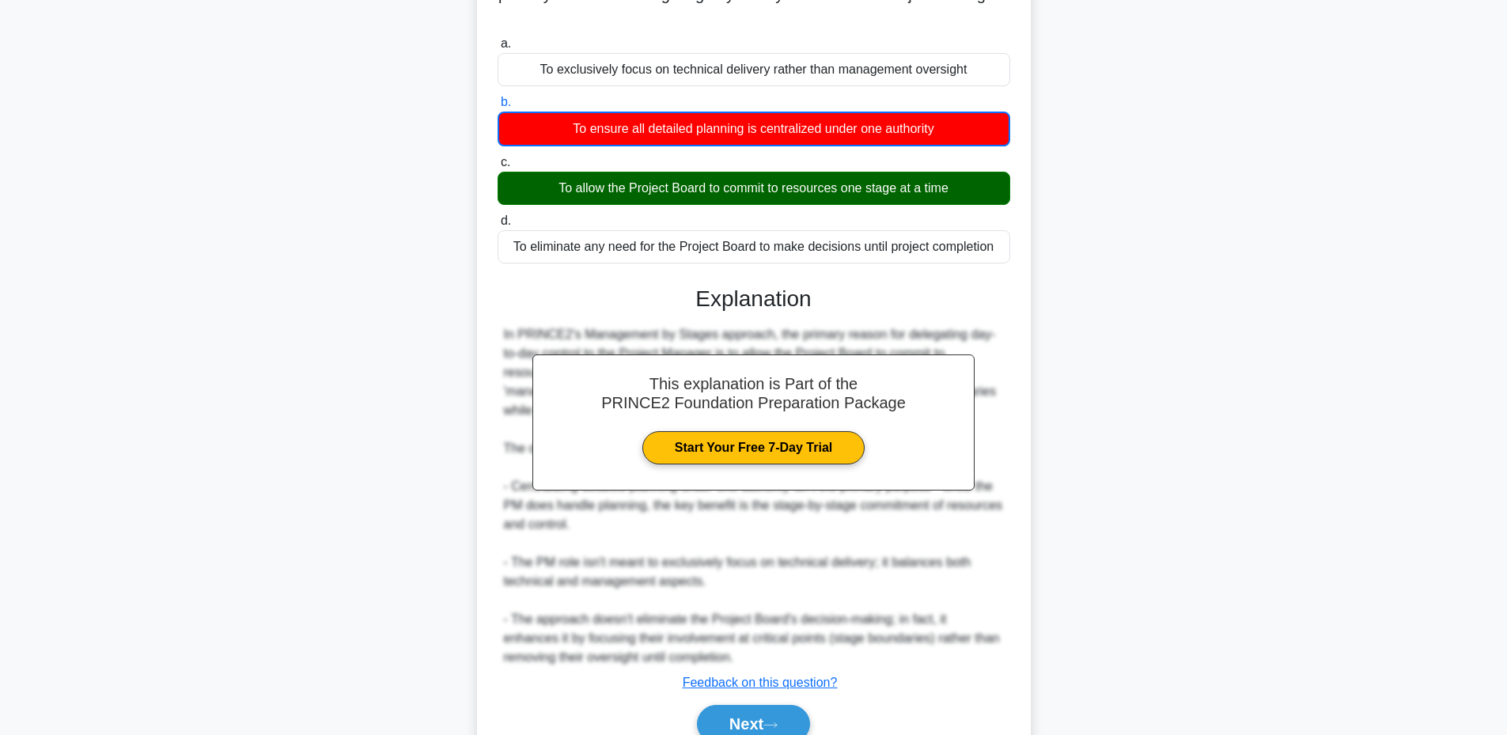
scroll to position [243, 0]
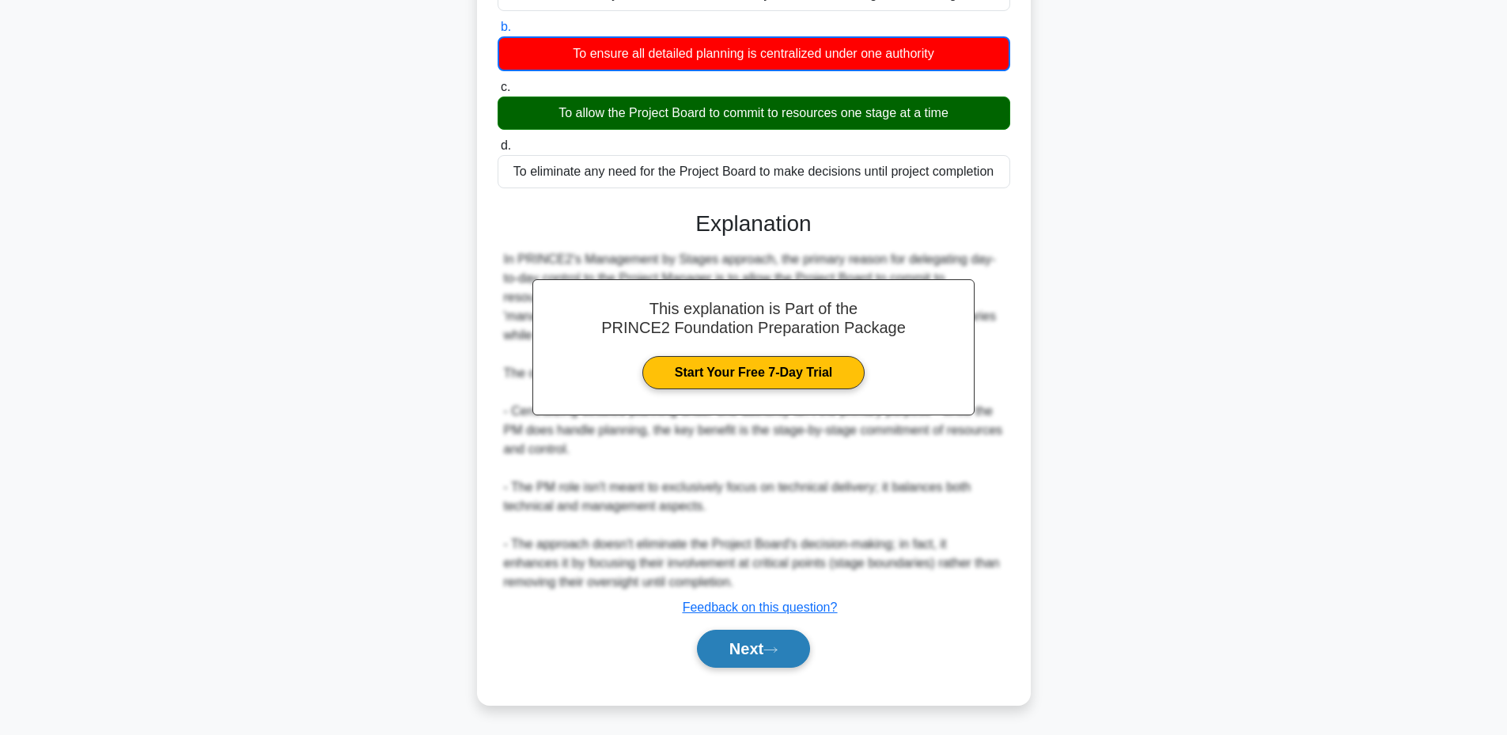
click at [730, 661] on button "Next" at bounding box center [753, 649] width 113 height 38
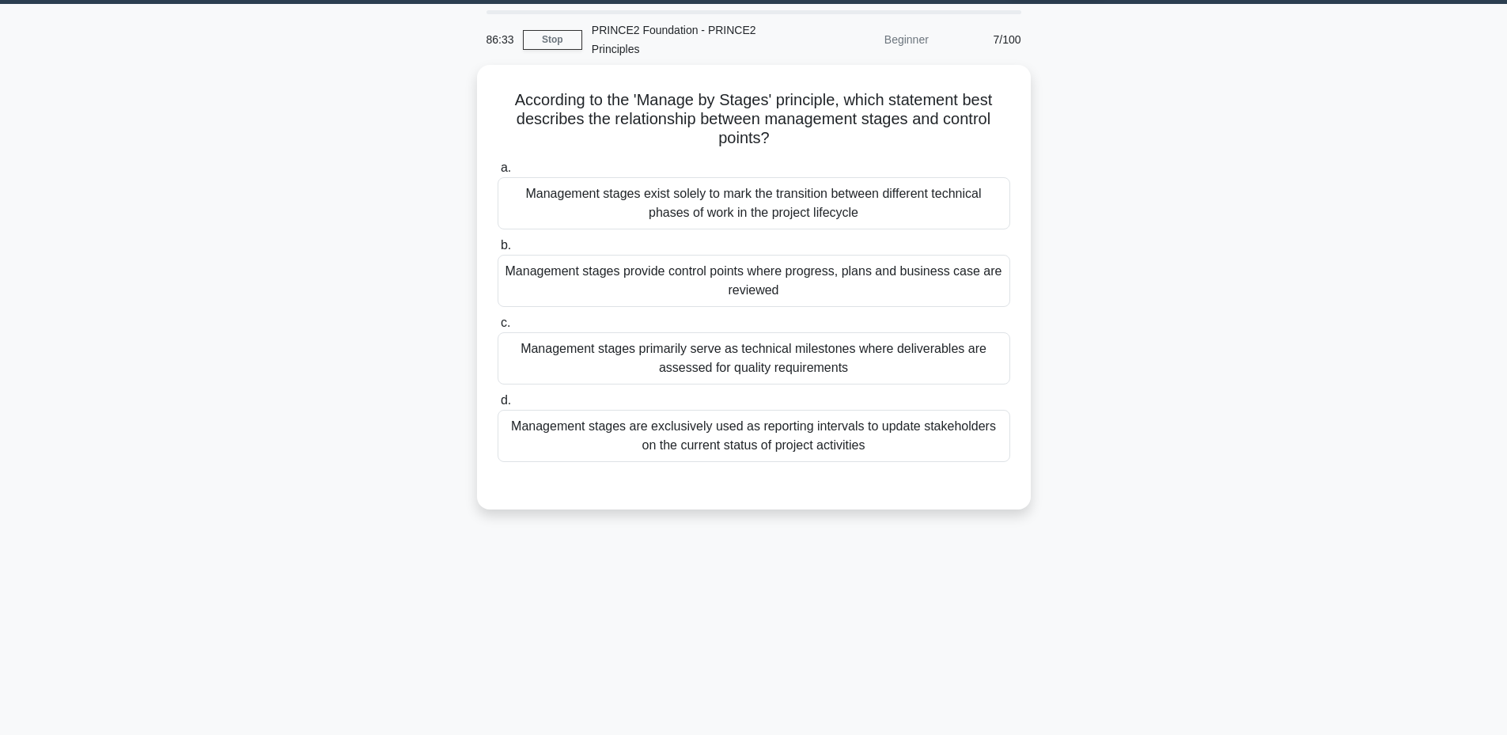
scroll to position [47, 0]
click at [903, 40] on div "Beginner" at bounding box center [869, 39] width 138 height 32
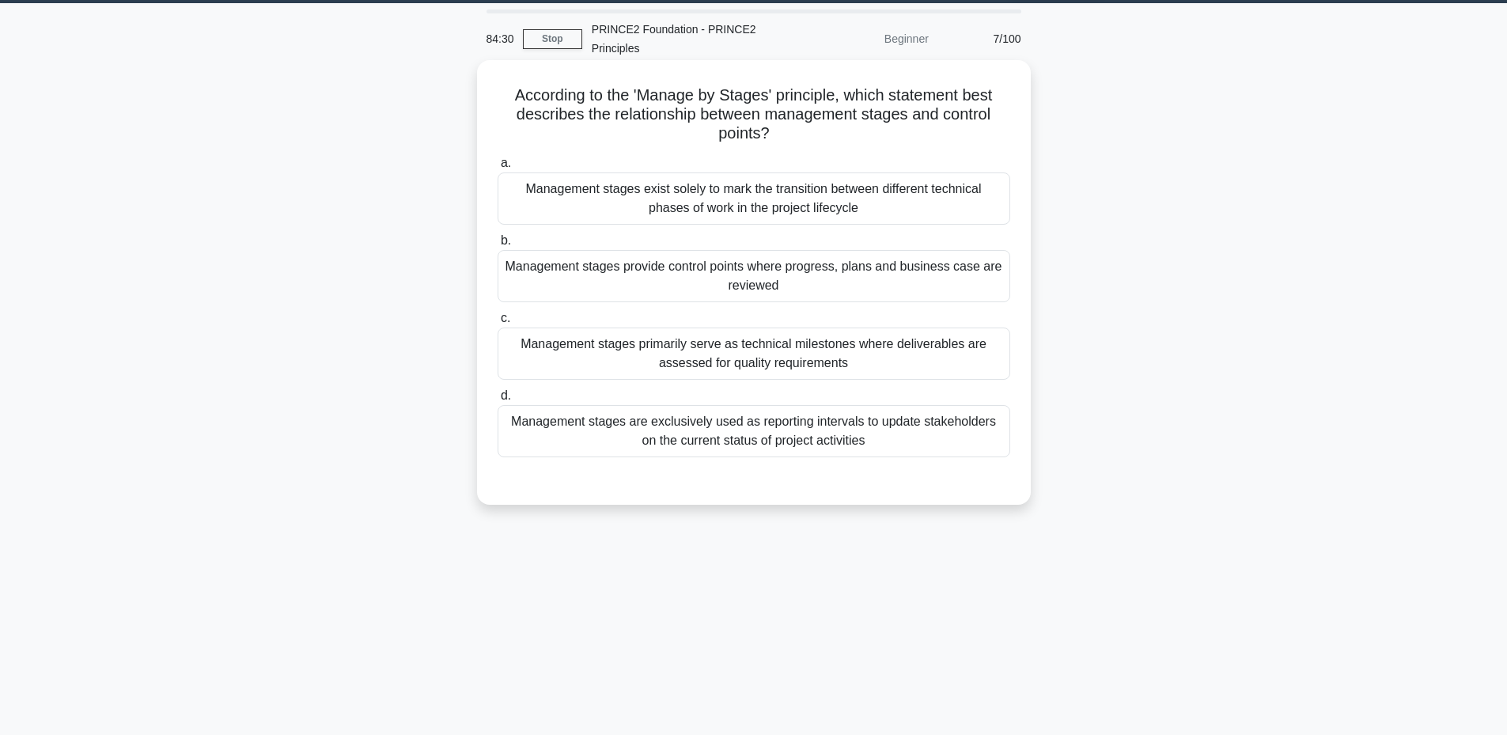
click at [632, 203] on div "Management stages exist solely to mark the transition between different technic…" at bounding box center [754, 198] width 513 height 52
click at [498, 169] on input "a. Management stages exist solely to mark the transition between different tech…" at bounding box center [498, 163] width 0 height 10
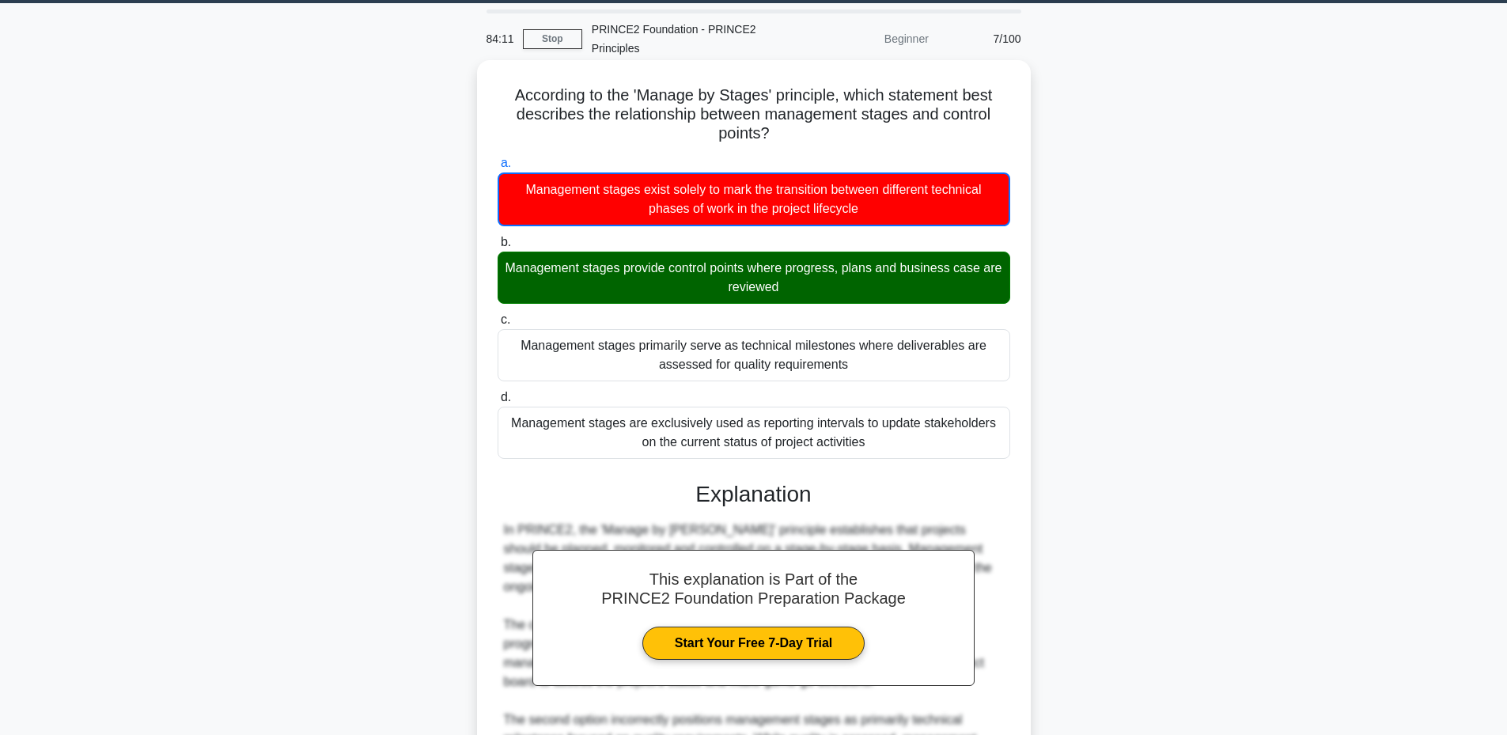
drag, startPoint x: 504, startPoint y: 94, endPoint x: 878, endPoint y: 441, distance: 510.0
click at [878, 441] on div "According to the 'Manage by Stages' principle, which statement best describes t…" at bounding box center [753, 546] width 541 height 960
copy div "According to the 'Manage by Stages' principle, which statement best describes t…"
